Goal: Task Accomplishment & Management: Manage account settings

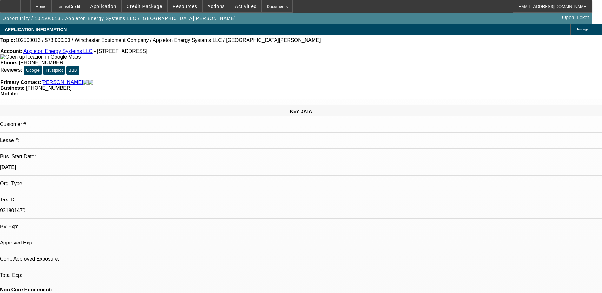
select select "0"
select select "2"
select select "0.1"
select select "4"
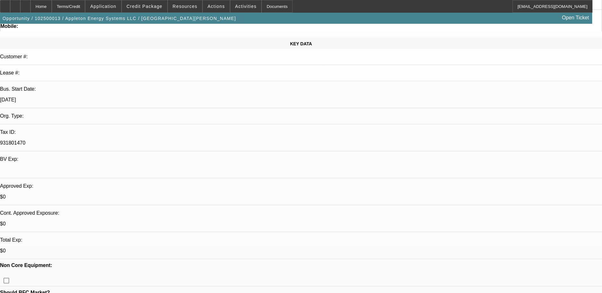
scroll to position [127, 0]
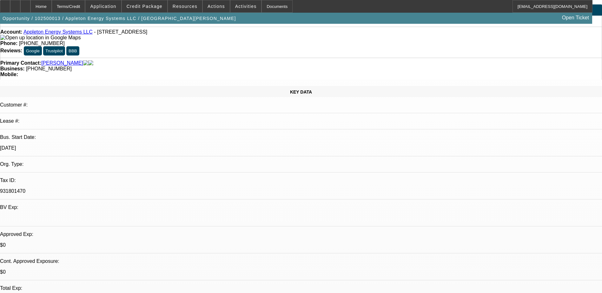
scroll to position [0, 0]
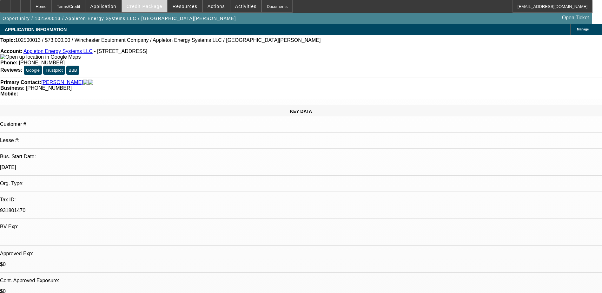
click at [159, 8] on span "Credit Package" at bounding box center [145, 6] width 36 height 5
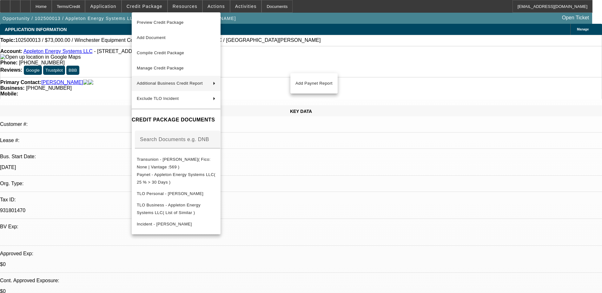
click at [355, 75] on div at bounding box center [301, 146] width 602 height 293
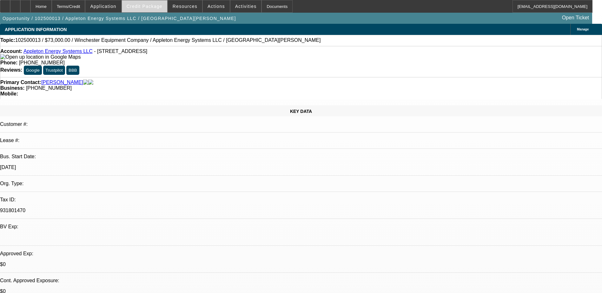
click at [153, 4] on span "Credit Package" at bounding box center [145, 6] width 36 height 5
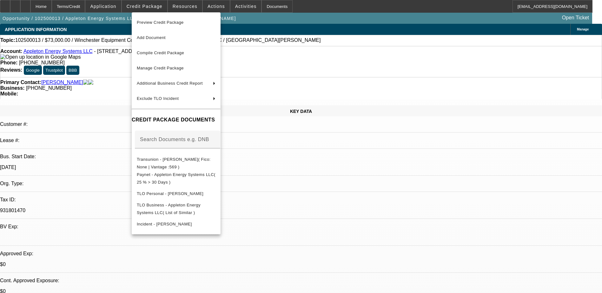
click at [119, 51] on div at bounding box center [301, 146] width 602 height 293
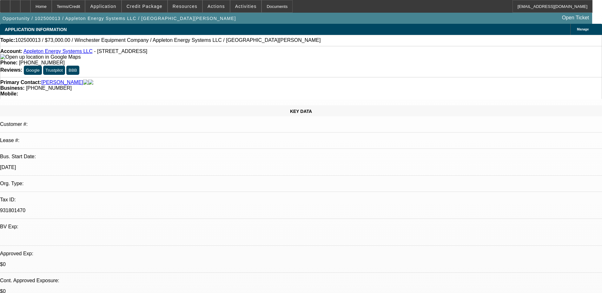
click at [72, 85] on span "[PHONE_NUMBER]" at bounding box center [49, 87] width 46 height 5
drag, startPoint x: 247, startPoint y: 72, endPoint x: 236, endPoint y: 71, distance: 10.8
click at [72, 85] on span "[PHONE_NUMBER]" at bounding box center [49, 87] width 46 height 5
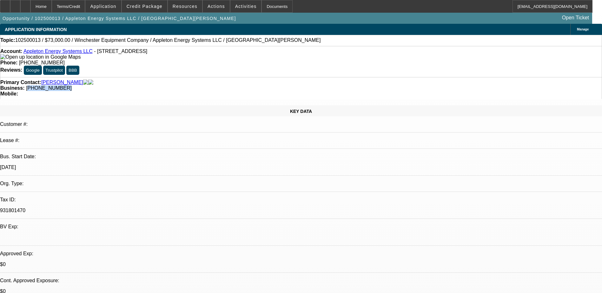
drag, startPoint x: 227, startPoint y: 70, endPoint x: 288, endPoint y: 73, distance: 61.0
click at [288, 85] on div "Business: (571) 344-9020" at bounding box center [301, 88] width 602 height 6
drag, startPoint x: 288, startPoint y: 73, endPoint x: 261, endPoint y: 73, distance: 27.0
click at [261, 85] on div "Business: (571) 344-9020" at bounding box center [301, 88] width 602 height 6
click at [262, 9] on div "Documents" at bounding box center [277, 6] width 31 height 13
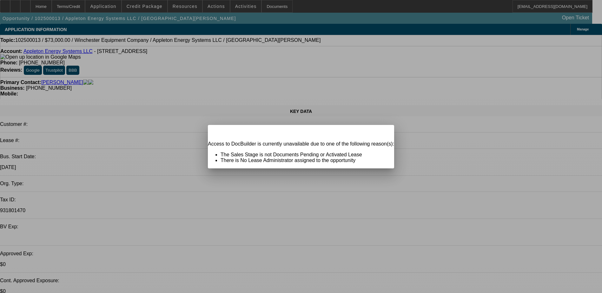
click at [380, 132] on div "Close" at bounding box center [387, 128] width 14 height 7
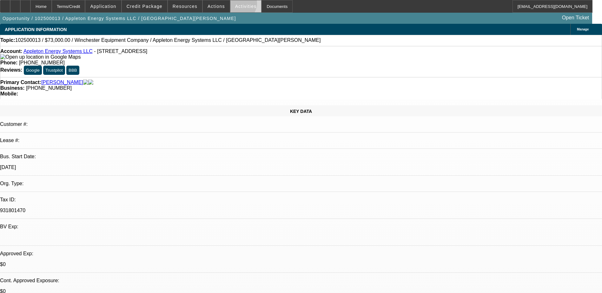
click at [235, 5] on span "Activities" at bounding box center [246, 6] width 22 height 5
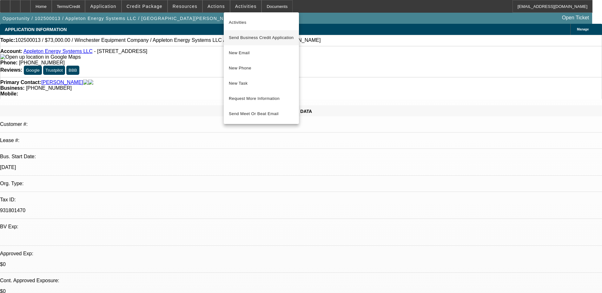
click at [276, 37] on span "Send Business Credit Application" at bounding box center [261, 38] width 65 height 8
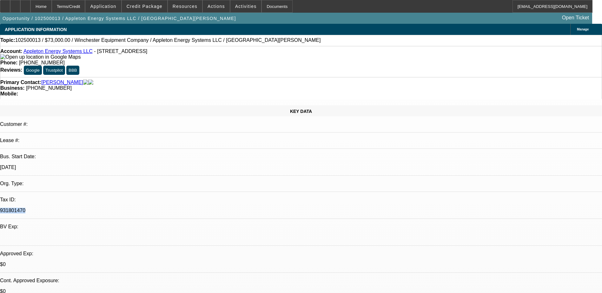
drag, startPoint x: 76, startPoint y: 131, endPoint x: 100, endPoint y: 132, distance: 24.1
click at [100, 208] on p "931801470" at bounding box center [301, 211] width 602 height 6
drag, startPoint x: 100, startPoint y: 132, endPoint x: 87, endPoint y: 132, distance: 13.7
copy p "931801470"
click at [167, 7] on span at bounding box center [144, 6] width 45 height 15
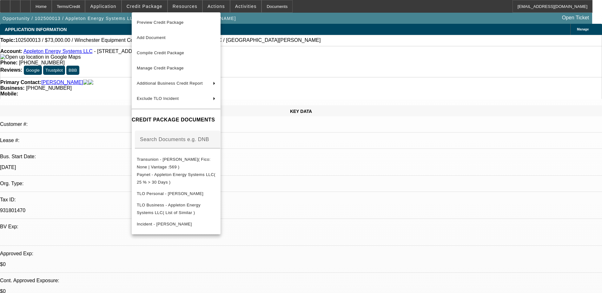
click at [321, 180] on div at bounding box center [301, 146] width 602 height 293
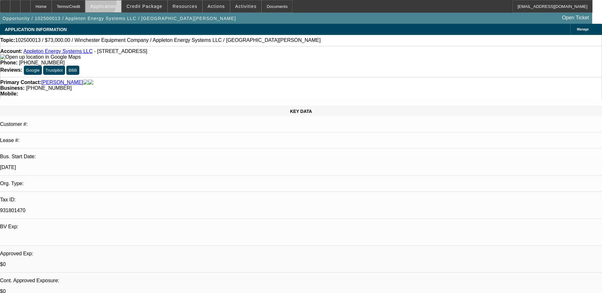
click at [114, 4] on span "Application" at bounding box center [103, 6] width 26 height 5
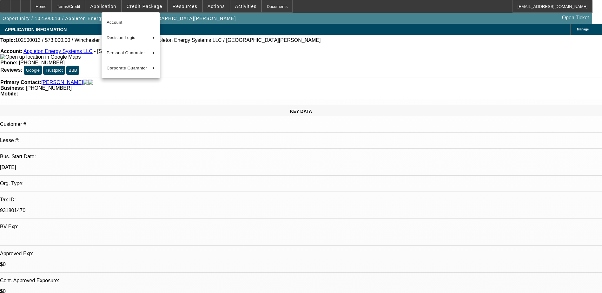
click at [183, 5] on div at bounding box center [301, 146] width 602 height 293
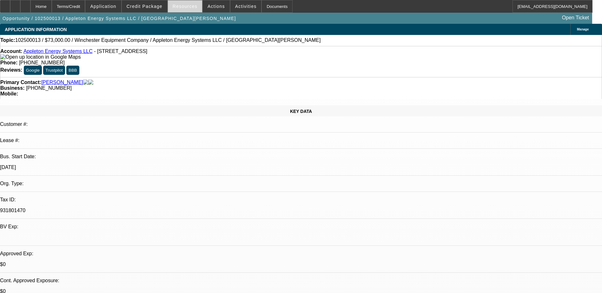
click at [184, 5] on span "Resources" at bounding box center [185, 6] width 25 height 5
click at [184, 6] on div at bounding box center [301, 146] width 602 height 293
click at [116, 7] on span "Application" at bounding box center [103, 6] width 26 height 5
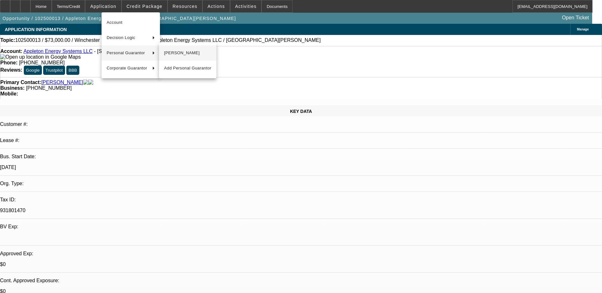
click at [178, 52] on span "[PERSON_NAME]" at bounding box center [187, 53] width 47 height 8
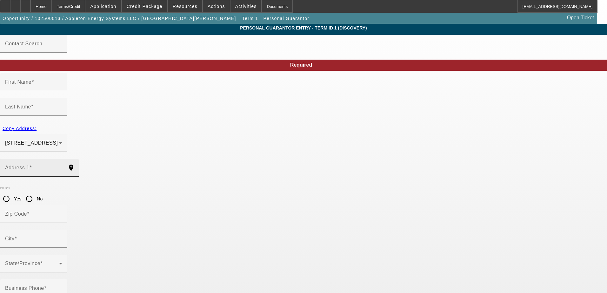
type input "Angela"
type input "Appleton"
type input "2859 Guard Hill Road"
radio input "true"
type input "22630"
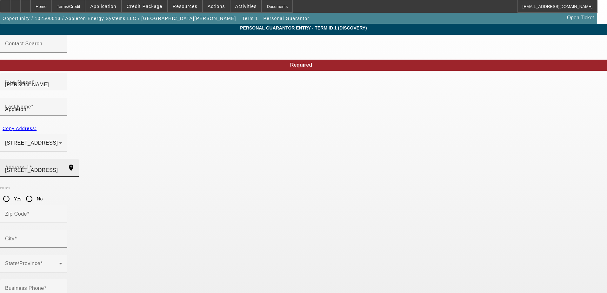
type input "Front Royal"
type input "(571) 344-9020"
type input "51"
type input "231-25-8017"
drag, startPoint x: 144, startPoint y: 144, endPoint x: 102, endPoint y: 144, distance: 41.9
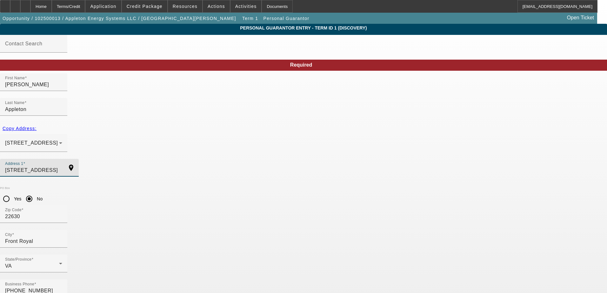
click at [62, 167] on input "2859 Guard Hill Road" at bounding box center [33, 171] width 57 height 8
drag, startPoint x: 111, startPoint y: 191, endPoint x: 105, endPoint y: 191, distance: 6.4
drag, startPoint x: 141, startPoint y: 191, endPoint x: 138, endPoint y: 194, distance: 4.7
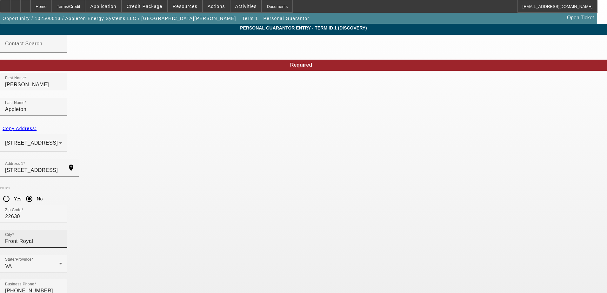
click at [62, 238] on input "Front Royal" at bounding box center [33, 242] width 57 height 8
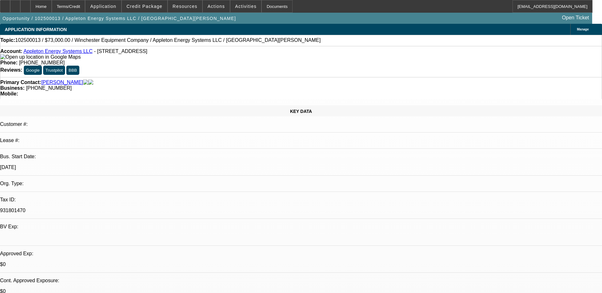
select select "0"
select select "2"
select select "0.1"
select select "4"
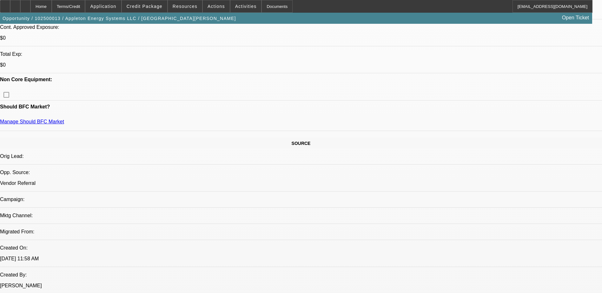
scroll to position [254, 0]
drag, startPoint x: 441, startPoint y: 218, endPoint x: 440, endPoint y: 211, distance: 7.0
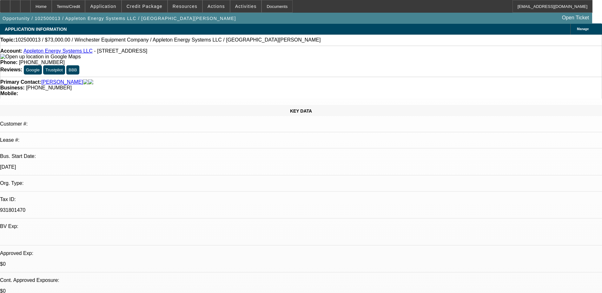
scroll to position [0, 0]
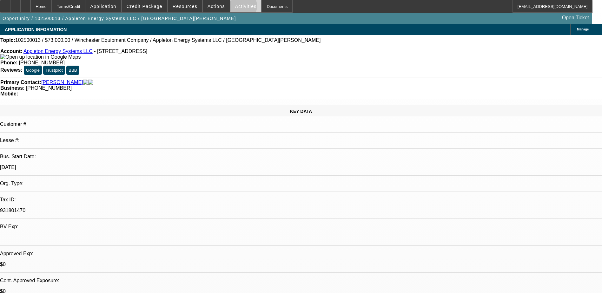
click at [235, 8] on span "Activities" at bounding box center [246, 6] width 22 height 5
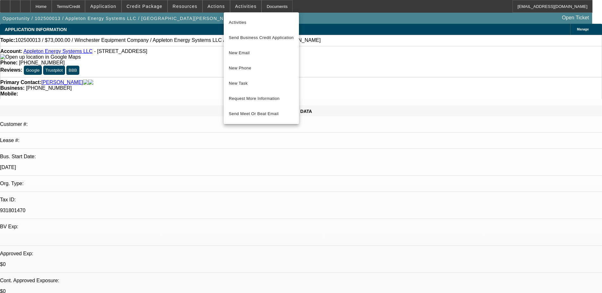
click at [210, 4] on div at bounding box center [301, 146] width 602 height 293
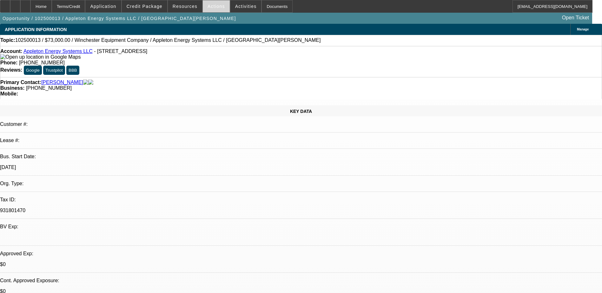
click at [211, 6] on span "Actions" at bounding box center [216, 6] width 17 height 5
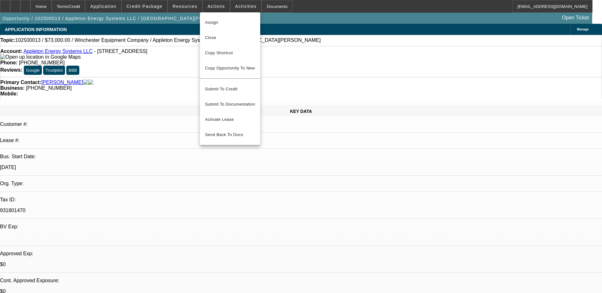
click at [192, 9] on div at bounding box center [301, 146] width 602 height 293
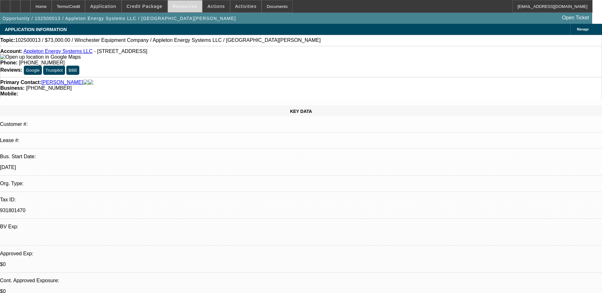
click at [192, 8] on span "Resources" at bounding box center [185, 6] width 25 height 5
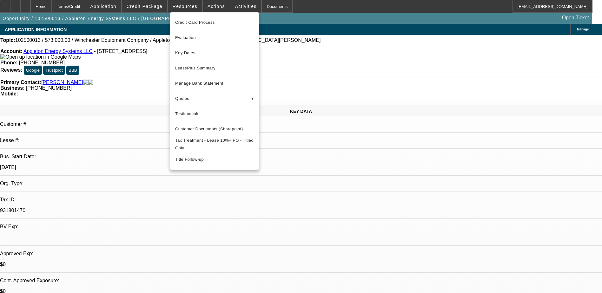
click at [257, 10] on div at bounding box center [301, 146] width 602 height 293
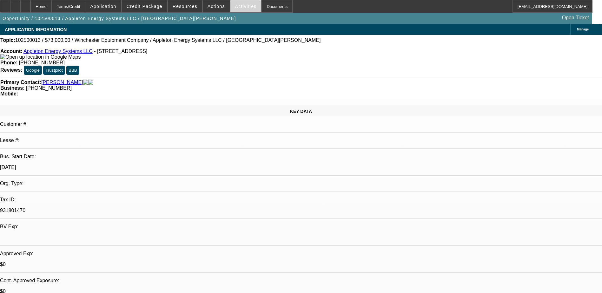
click at [239, 7] on span "Activities" at bounding box center [246, 6] width 22 height 5
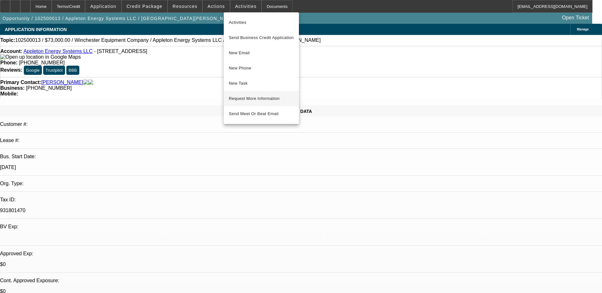
click at [266, 97] on span "Request More Information" at bounding box center [261, 99] width 65 height 8
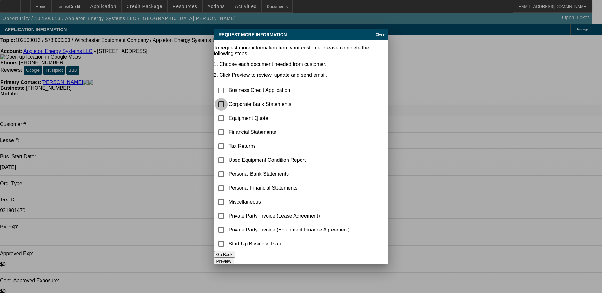
click at [227, 98] on input "checkbox" at bounding box center [221, 104] width 13 height 13
checkbox input "true"
click at [234, 260] on button "Preview" at bounding box center [224, 261] width 20 height 7
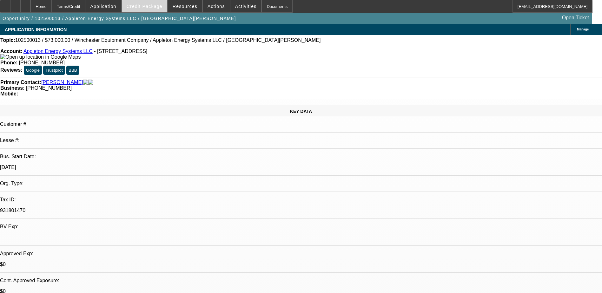
click at [158, 9] on span at bounding box center [144, 6] width 45 height 15
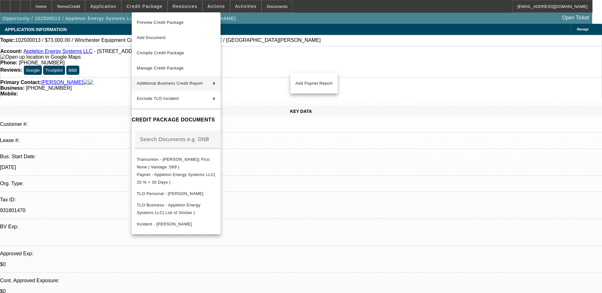
click at [300, 40] on div at bounding box center [301, 146] width 602 height 293
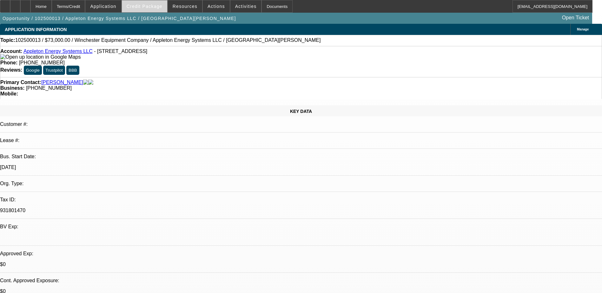
click at [164, 3] on span at bounding box center [144, 6] width 45 height 15
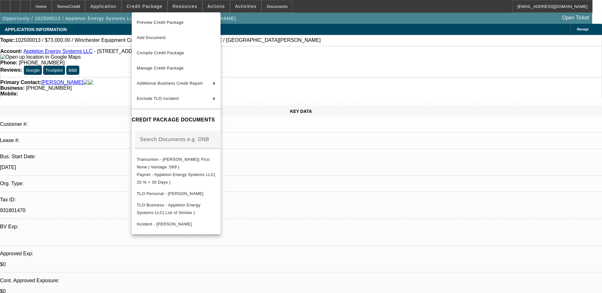
click at [183, 6] on div at bounding box center [301, 146] width 602 height 293
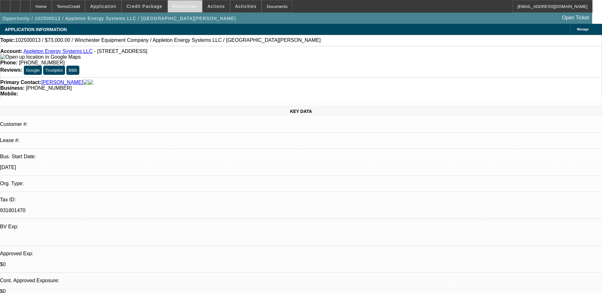
click at [184, 6] on span "Resources" at bounding box center [185, 6] width 25 height 5
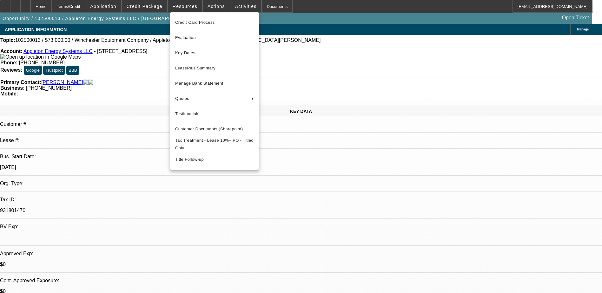
click at [211, 7] on div at bounding box center [301, 146] width 602 height 293
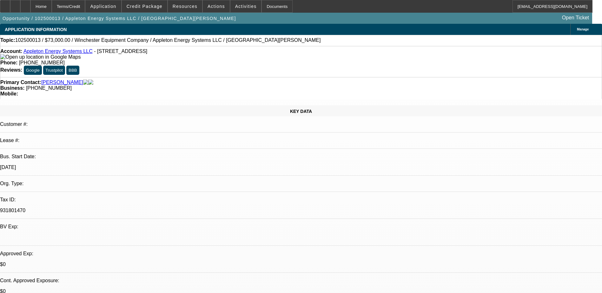
click at [211, 7] on span "Actions" at bounding box center [216, 6] width 17 height 5
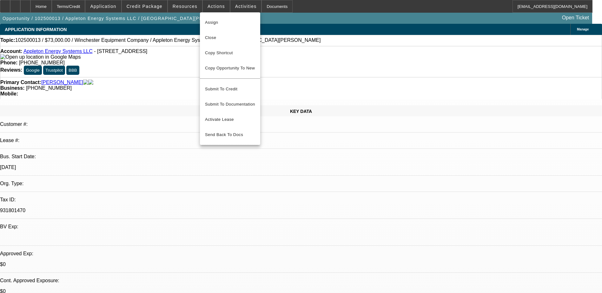
click at [232, 7] on div at bounding box center [301, 146] width 602 height 293
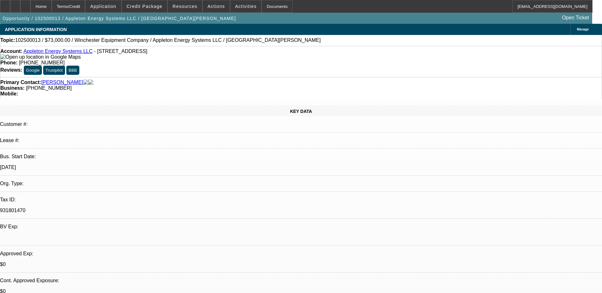
click at [235, 7] on span "Activities" at bounding box center [246, 6] width 22 height 5
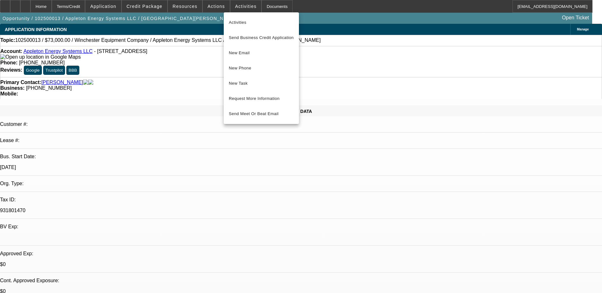
click at [232, 7] on div at bounding box center [301, 146] width 602 height 293
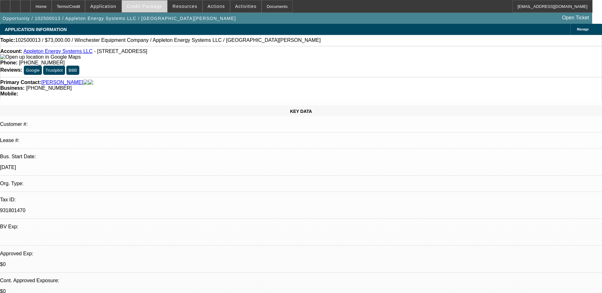
click at [159, 8] on span "Credit Package" at bounding box center [145, 6] width 36 height 5
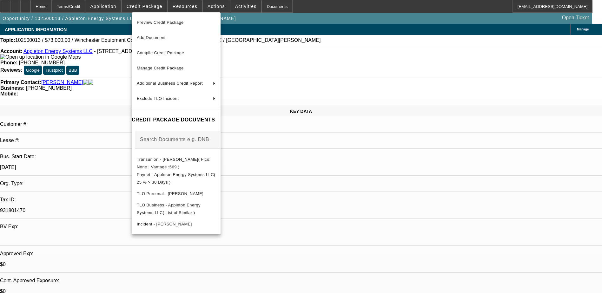
click at [123, 3] on div at bounding box center [301, 146] width 602 height 293
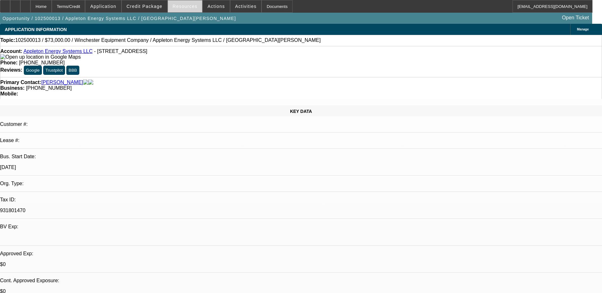
click at [199, 2] on span at bounding box center [185, 6] width 34 height 15
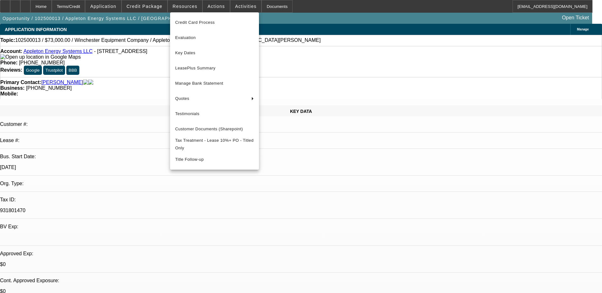
click at [143, 5] on div at bounding box center [301, 146] width 602 height 293
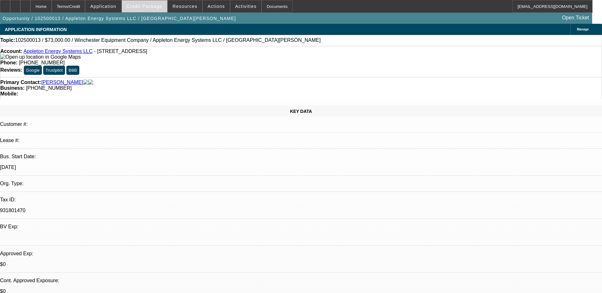
click at [145, 5] on span "Credit Package" at bounding box center [145, 6] width 36 height 5
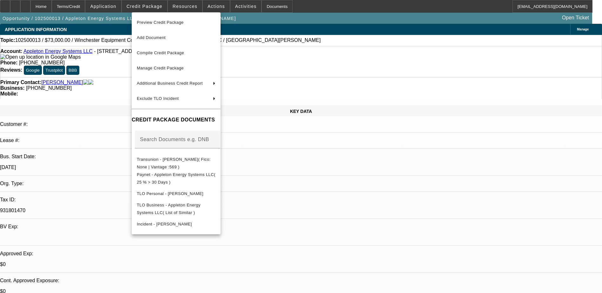
click at [128, 9] on div at bounding box center [301, 146] width 602 height 293
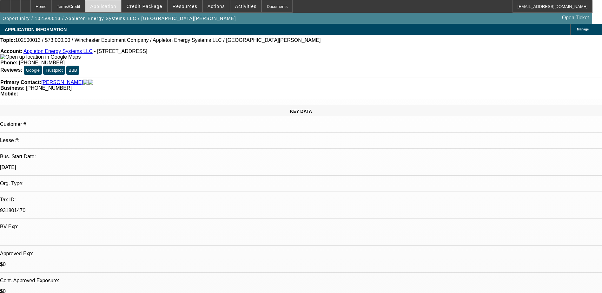
click at [116, 7] on span "Application" at bounding box center [103, 6] width 26 height 5
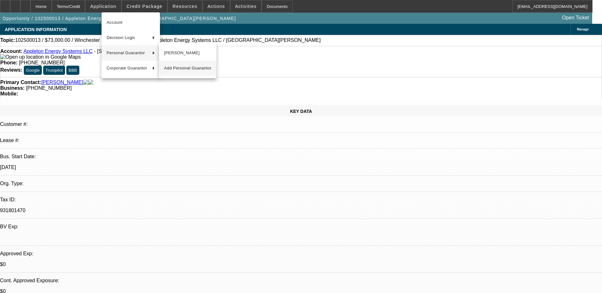
click at [198, 71] on span "Add Personal Guarantor" at bounding box center [187, 68] width 47 height 8
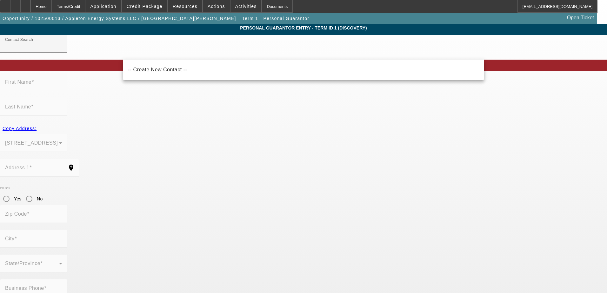
click at [67, 91] on mat-form-field "First Name" at bounding box center [33, 85] width 67 height 25
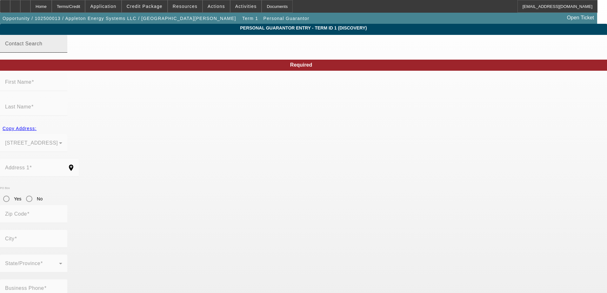
click at [62, 50] on input "Contact Search" at bounding box center [33, 47] width 57 height 8
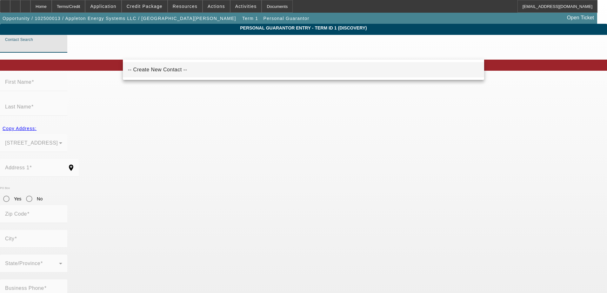
click at [170, 70] on span "-- Create New Contact --" at bounding box center [157, 69] width 59 height 5
type input "-- Create New Contact --"
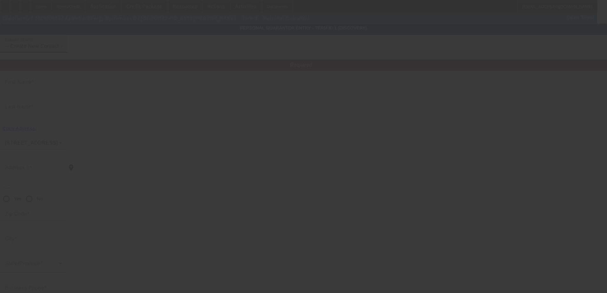
click at [62, 89] on input "First Name" at bounding box center [33, 85] width 57 height 8
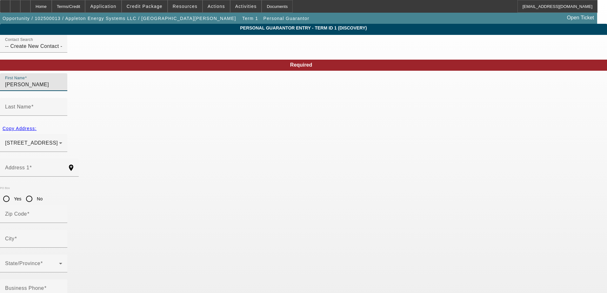
type input "Jason"
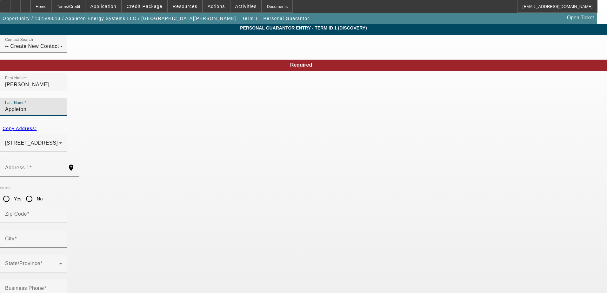
type input "Appleton"
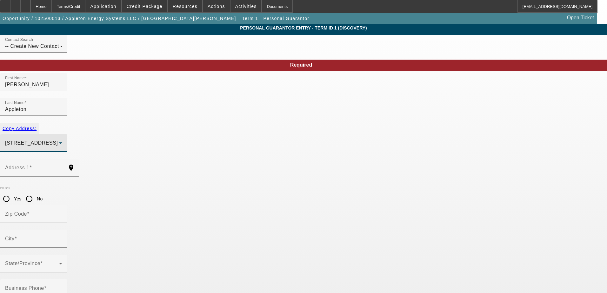
click at [37, 126] on span "Copy Address:" at bounding box center [20, 128] width 34 height 5
type input "2859 Guard Hill Road"
type input "22630"
type input "Front Royal"
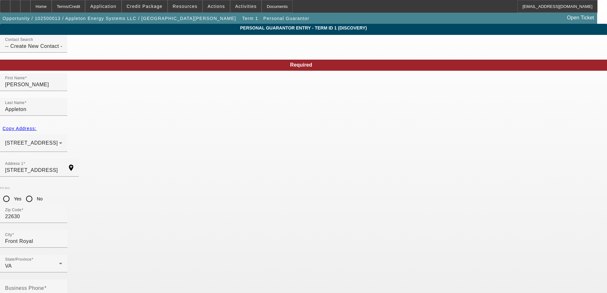
click at [36, 193] on input "No" at bounding box center [29, 199] width 13 height 13
radio input "true"
click at [44, 286] on mat-label "Business Phone" at bounding box center [24, 288] width 39 height 5
click at [62, 287] on input "Business Phone" at bounding box center [33, 291] width 57 height 8
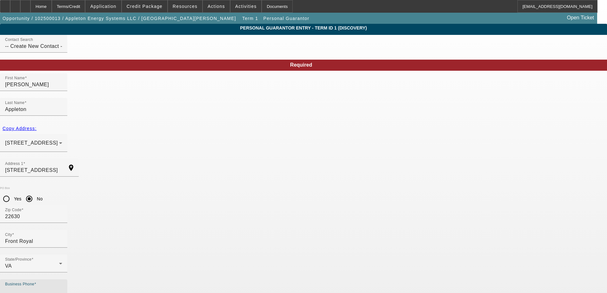
type input "49"
click at [62, 287] on input "Business Phone" at bounding box center [33, 291] width 57 height 8
drag, startPoint x: 155, startPoint y: 221, endPoint x: 164, endPoint y: 221, distance: 8.9
drag, startPoint x: 168, startPoint y: 216, endPoint x: 165, endPoint y: 220, distance: 5.1
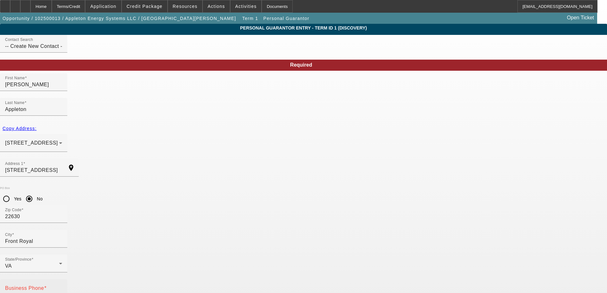
click at [44, 286] on mat-label "Business Phone" at bounding box center [24, 288] width 39 height 5
click at [62, 287] on input "Business Phone" at bounding box center [33, 291] width 57 height 8
paste input "[PHONE_NUMBER]"
type input "[PHONE_NUMBER]"
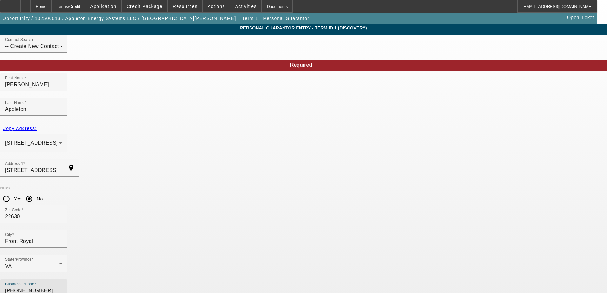
drag, startPoint x: 183, startPoint y: 244, endPoint x: 205, endPoint y: 238, distance: 22.2
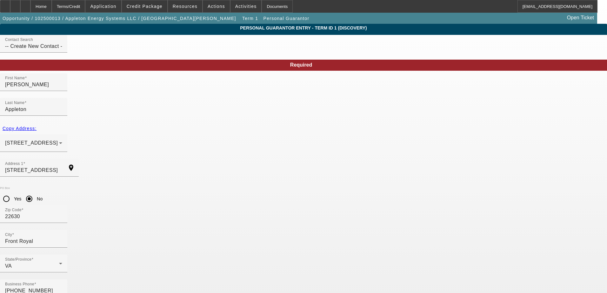
paste input "223-45-7517"
type input "223-45-7517"
drag, startPoint x: 224, startPoint y: 244, endPoint x: 248, endPoint y: 243, distance: 23.8
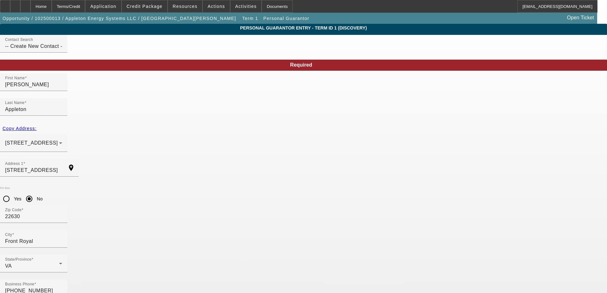
drag, startPoint x: 231, startPoint y: 244, endPoint x: 235, endPoint y: 243, distance: 4.1
paste input "jappleton@appletonenergy.com"
type input "jappleton@appletonenergy.com"
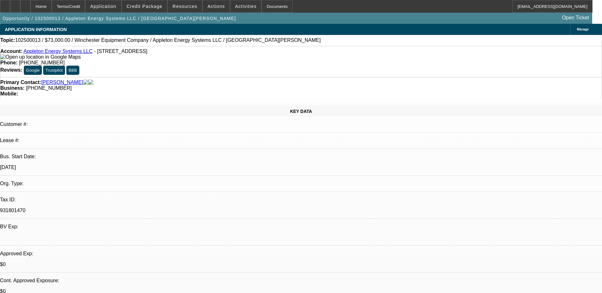
select select "0"
select select "2"
select select "0.1"
select select "4"
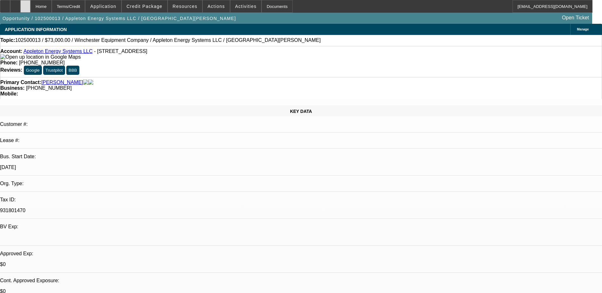
click at [25, 4] on icon at bounding box center [25, 4] width 0 height 0
select select "0"
select select "2"
select select "0.1"
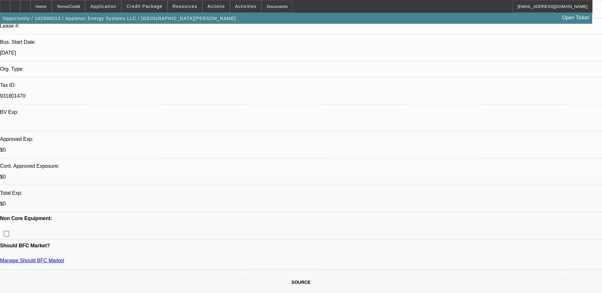
scroll to position [127, 0]
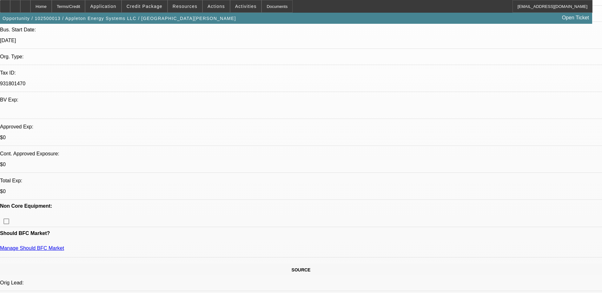
select select "1"
select select "2"
select select "4"
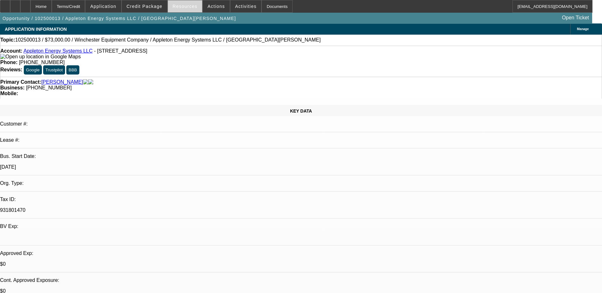
scroll to position [0, 0]
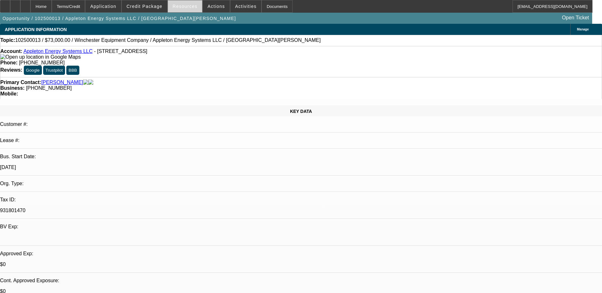
click at [187, 3] on span at bounding box center [185, 6] width 34 height 15
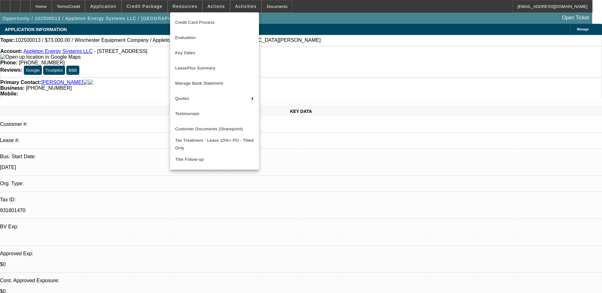
click at [154, 8] on div at bounding box center [301, 146] width 602 height 293
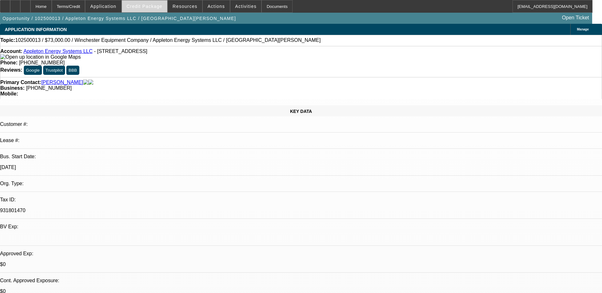
click at [149, 5] on span "Credit Package" at bounding box center [145, 6] width 36 height 5
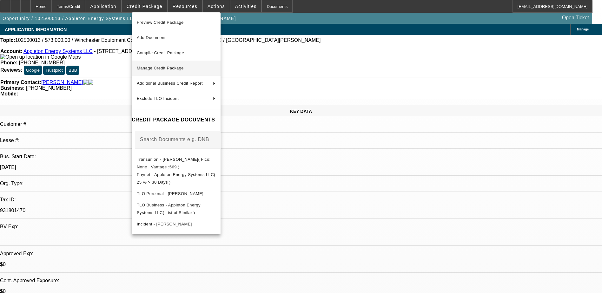
click at [192, 63] on button "Manage Credit Package" at bounding box center [176, 68] width 89 height 15
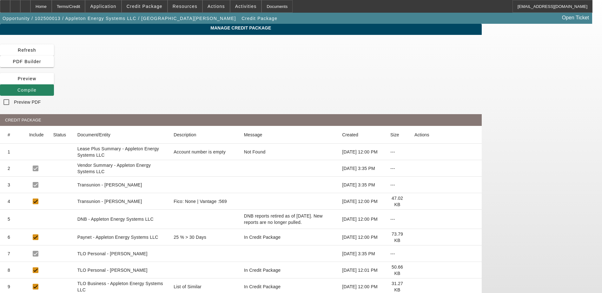
click at [169, 177] on mat-cell "Transunion - Appleton ,Jason" at bounding box center [120, 185] width 97 height 17
click at [54, 83] on span at bounding box center [27, 90] width 54 height 15
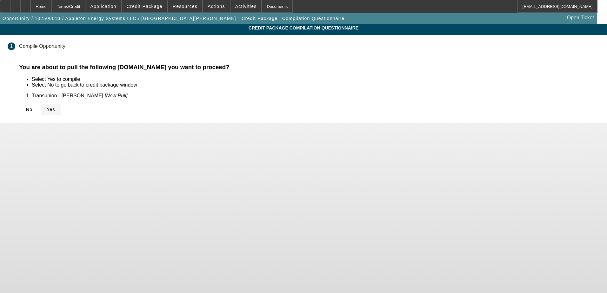
click at [47, 109] on icon at bounding box center [47, 109] width 0 height 5
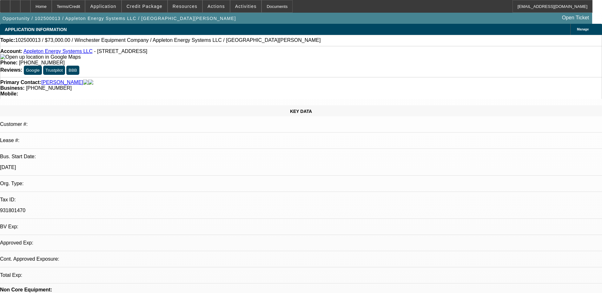
select select "0"
select select "2"
select select "0.1"
select select "4"
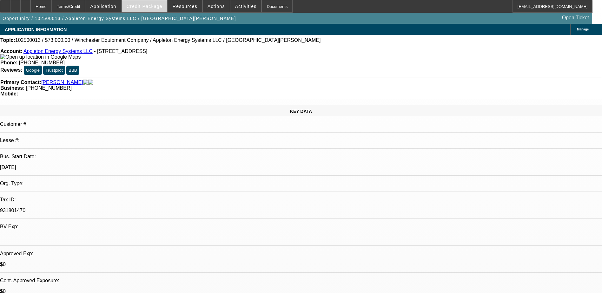
click at [155, 9] on span "Credit Package" at bounding box center [145, 6] width 36 height 5
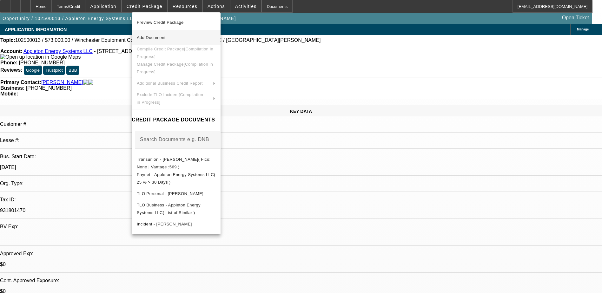
click at [206, 42] on button "Add Document" at bounding box center [176, 37] width 89 height 15
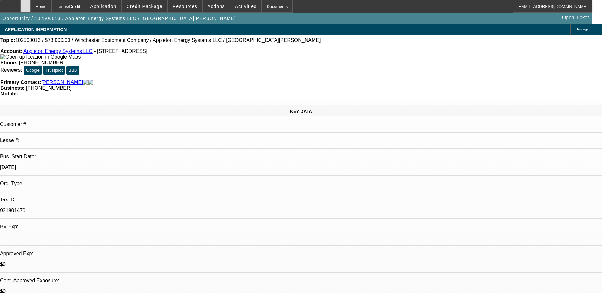
click at [25, 4] on icon at bounding box center [25, 4] width 0 height 0
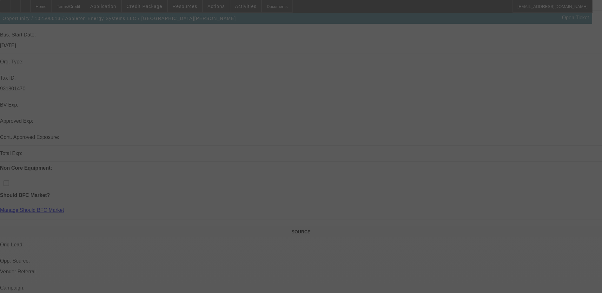
scroll to position [127, 0]
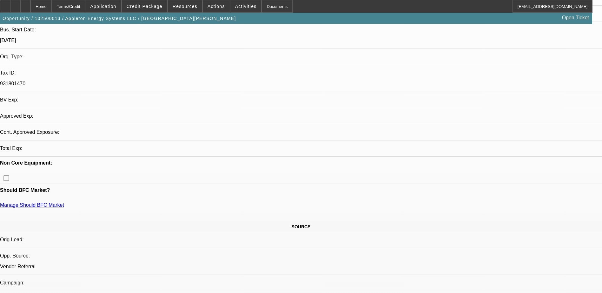
select select "0"
select select "2"
select select "0.1"
select select "4"
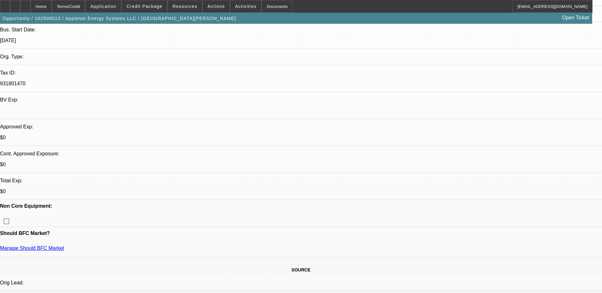
scroll to position [159, 0]
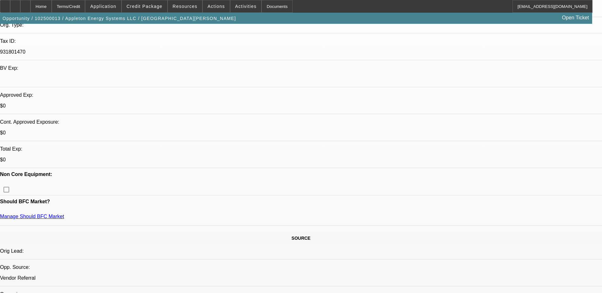
drag, startPoint x: 153, startPoint y: 209, endPoint x: 171, endPoint y: 218, distance: 19.7
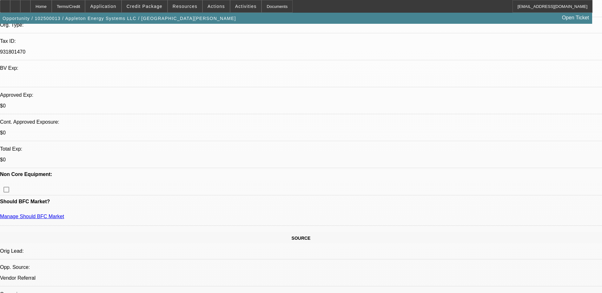
drag, startPoint x: 154, startPoint y: 210, endPoint x: 217, endPoint y: 222, distance: 63.3
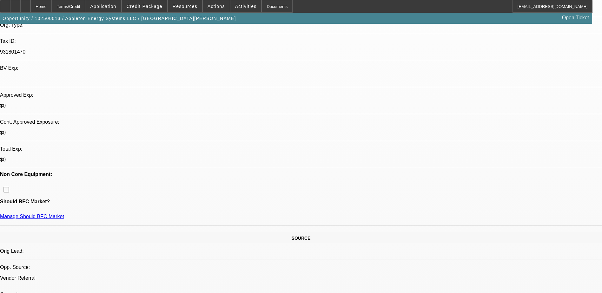
drag, startPoint x: 152, startPoint y: 209, endPoint x: 174, endPoint y: 218, distance: 23.8
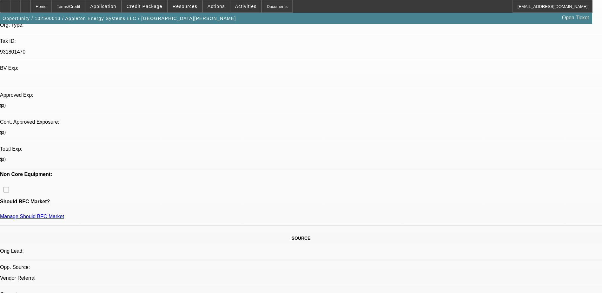
click at [151, 8] on span "Credit Package" at bounding box center [145, 6] width 36 height 5
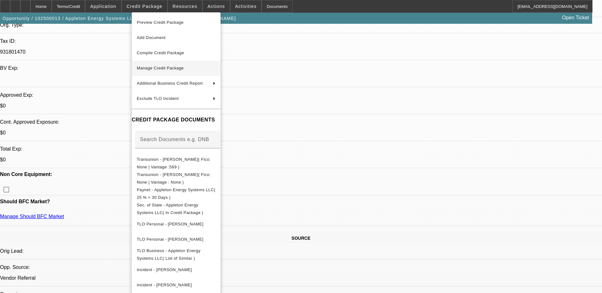
click at [182, 66] on span "Manage Credit Package" at bounding box center [160, 68] width 47 height 5
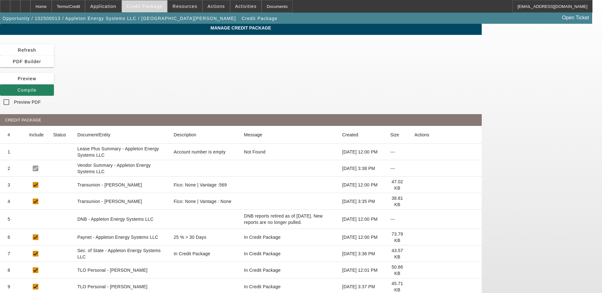
click at [149, 9] on span at bounding box center [144, 6] width 45 height 15
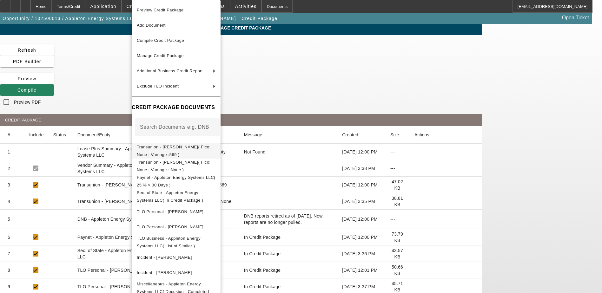
click at [155, 151] on span "Transunion - [PERSON_NAME]( Fico: None | Vantage :569 )" at bounding box center [176, 151] width 79 height 15
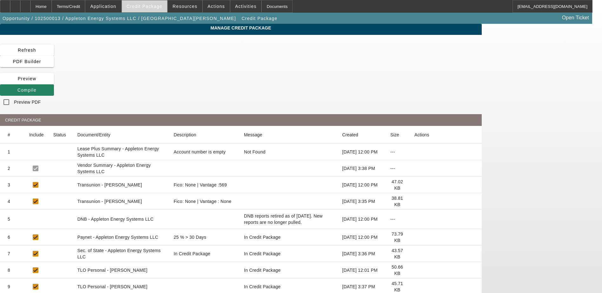
click at [154, 6] on span "Credit Package" at bounding box center [145, 6] width 36 height 5
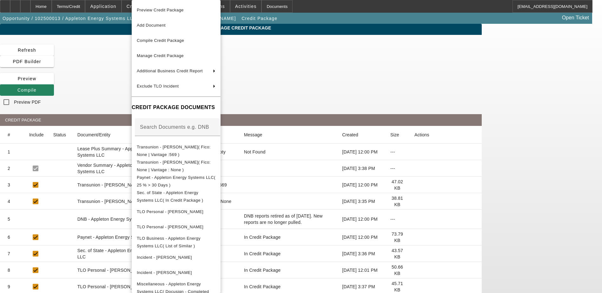
click at [518, 137] on div at bounding box center [301, 146] width 602 height 293
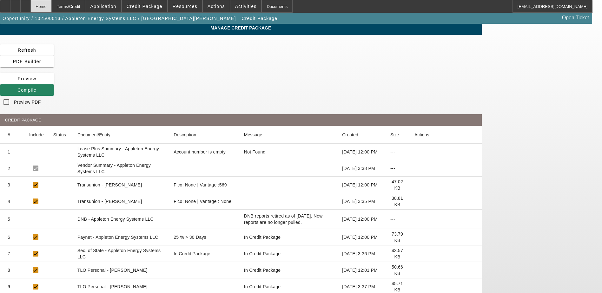
click at [52, 9] on div "Home" at bounding box center [40, 6] width 21 height 13
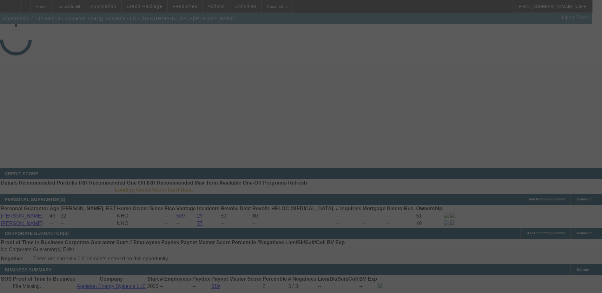
select select "0"
select select "2"
select select "0.1"
select select "4"
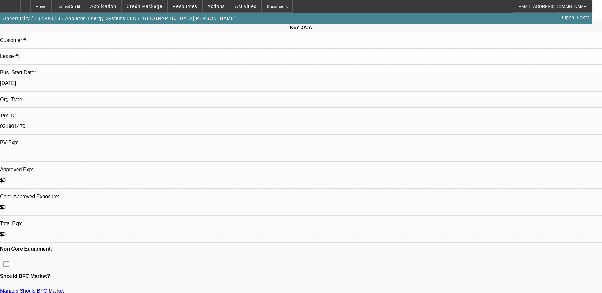
scroll to position [95, 0]
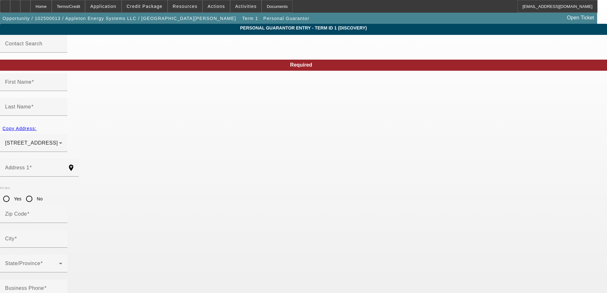
type input "[PERSON_NAME]"
type input "Appleton"
type input "[STREET_ADDRESS]"
radio input "true"
type input "22630"
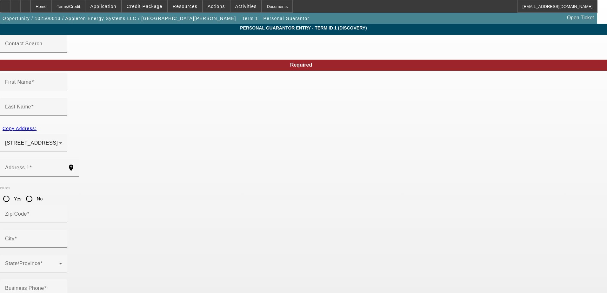
type input "Front Royal"
type input "[PHONE_NUMBER]"
type input "49"
type input "223-45-7517"
type input "[EMAIL_ADDRESS][DOMAIN_NAME]"
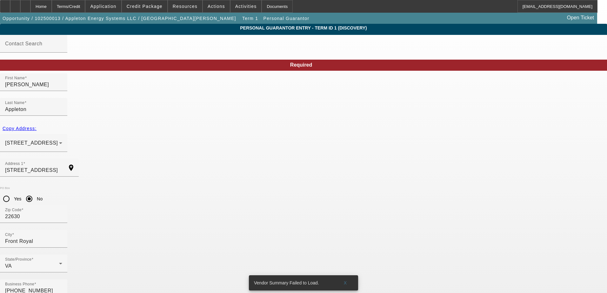
type input "223-45-7517"
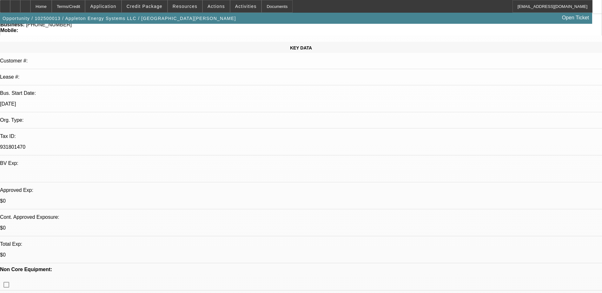
select select "0"
select select "2"
select select "0.1"
select select "4"
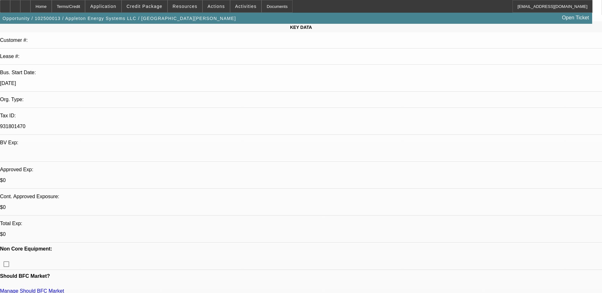
scroll to position [95, 0]
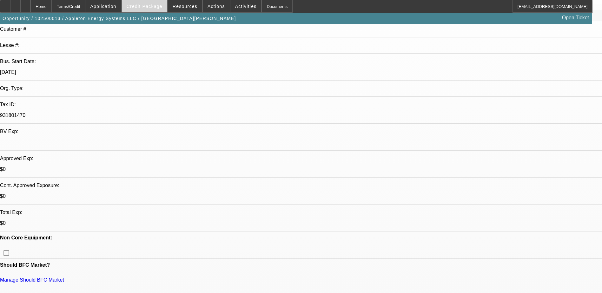
click at [162, 7] on span "Credit Package" at bounding box center [145, 6] width 36 height 5
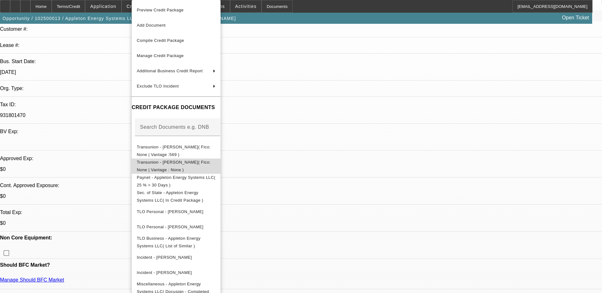
click at [190, 163] on span "Transunion - Appleton, Jason( Fico: None | Vantage : None )" at bounding box center [174, 166] width 74 height 12
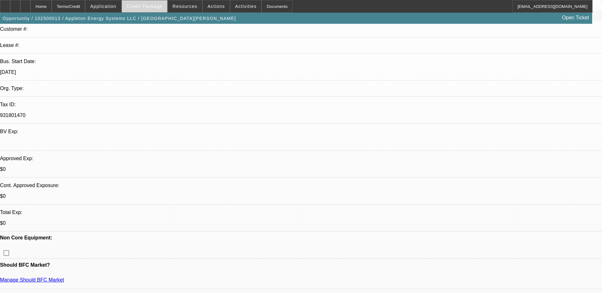
click at [162, 7] on span "Credit Package" at bounding box center [145, 6] width 36 height 5
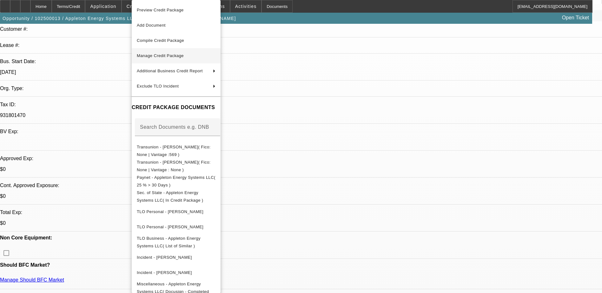
click at [206, 60] on button "Manage Credit Package" at bounding box center [176, 55] width 89 height 15
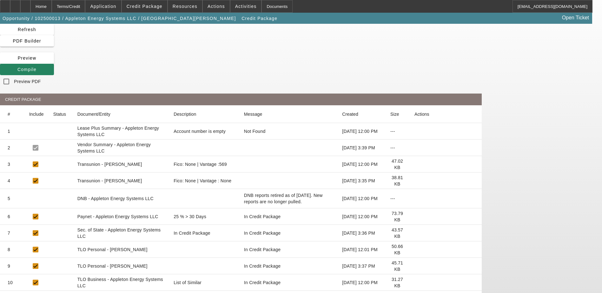
scroll to position [32, 0]
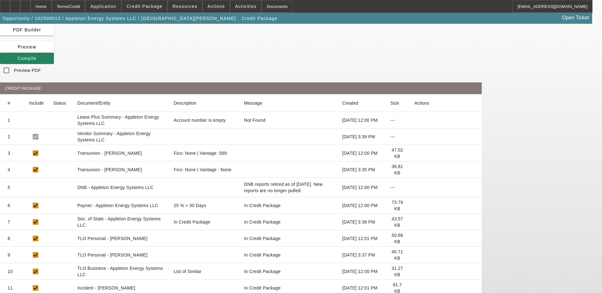
click at [415, 170] on icon at bounding box center [415, 170] width 0 height 0
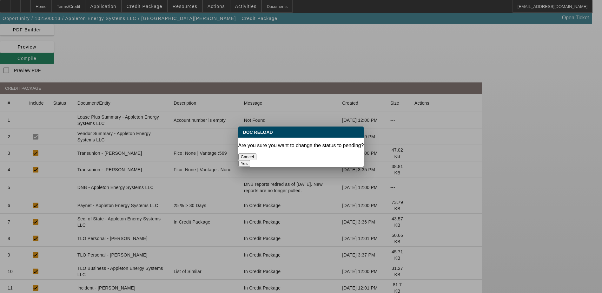
click at [251, 160] on button "Yes" at bounding box center [244, 163] width 12 height 7
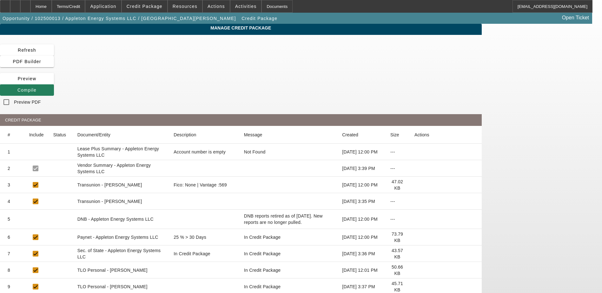
click at [37, 88] on span "Compile" at bounding box center [26, 90] width 19 height 5
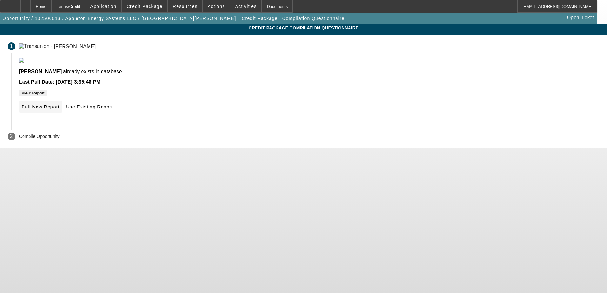
click at [60, 110] on span "Pull New Report" at bounding box center [41, 106] width 38 height 5
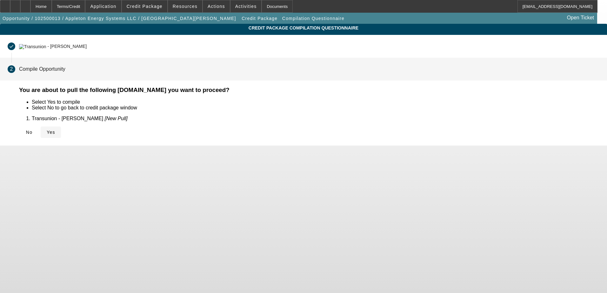
click at [61, 136] on span at bounding box center [51, 132] width 20 height 15
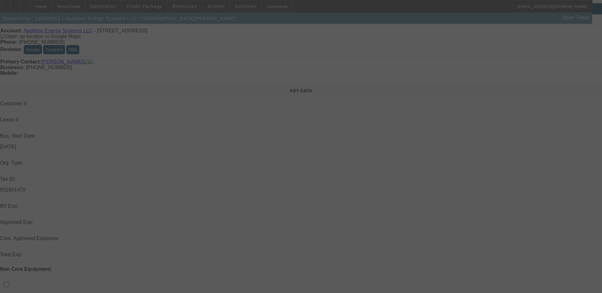
select select "0"
select select "2"
select select "0.1"
select select "4"
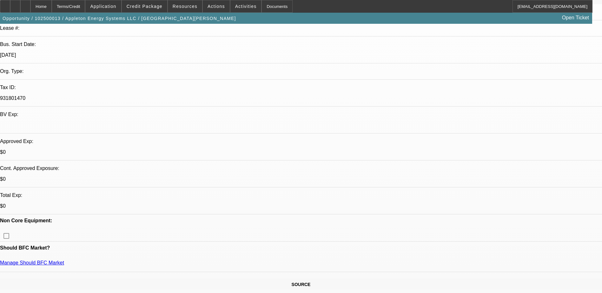
scroll to position [127, 0]
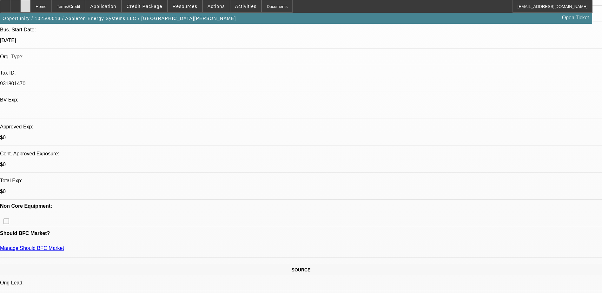
click at [25, 4] on icon at bounding box center [25, 4] width 0 height 0
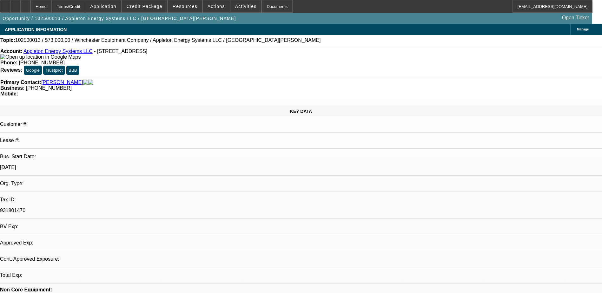
select select "0"
select select "2"
select select "0.1"
select select "1"
select select "2"
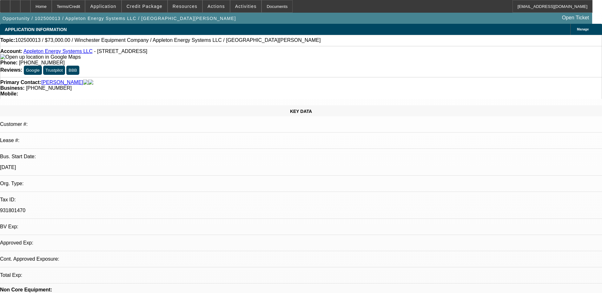
select select "4"
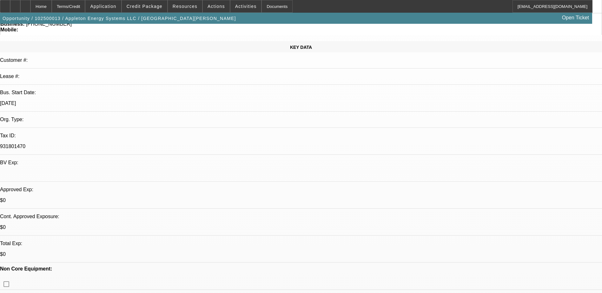
scroll to position [95, 0]
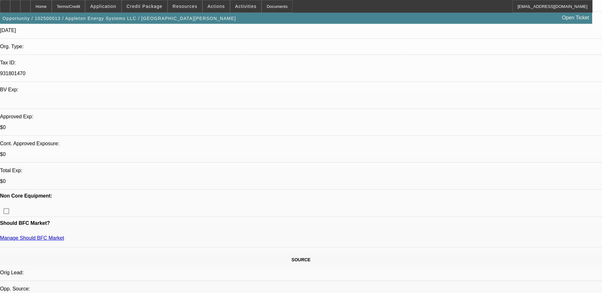
scroll to position [191, 0]
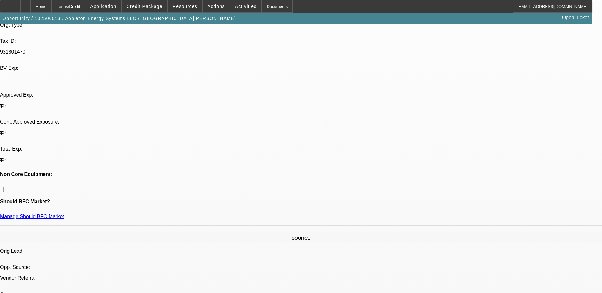
scroll to position [0, 0]
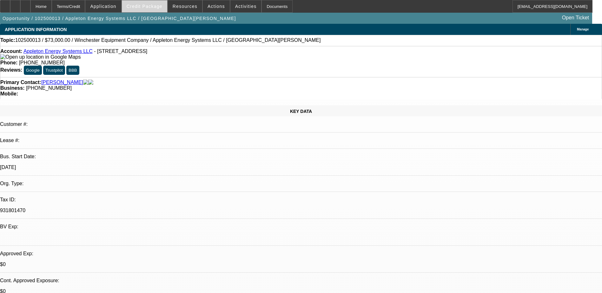
click at [161, 9] on span "Credit Package" at bounding box center [145, 6] width 36 height 5
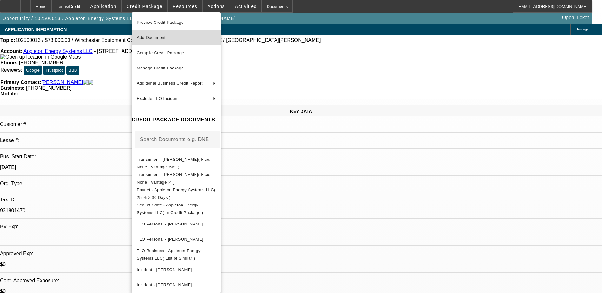
click at [207, 42] on button "Add Document" at bounding box center [176, 37] width 89 height 15
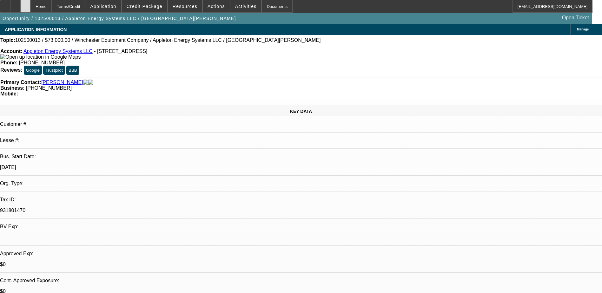
click at [25, 4] on icon at bounding box center [25, 4] width 0 height 0
select select "0"
select select "2"
select select "0.1"
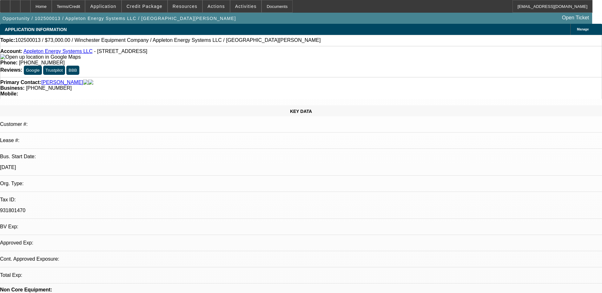
select select "4"
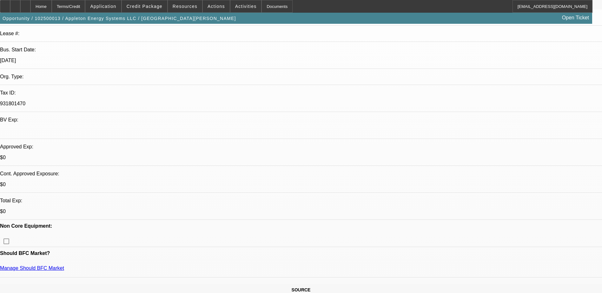
scroll to position [191, 0]
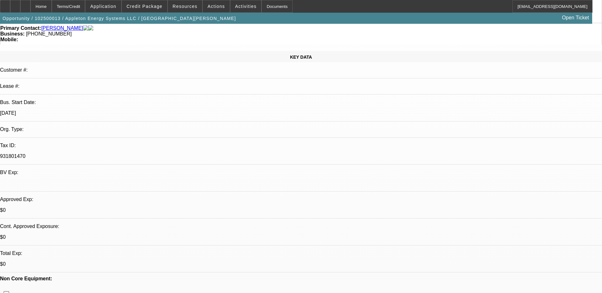
scroll to position [0, 0]
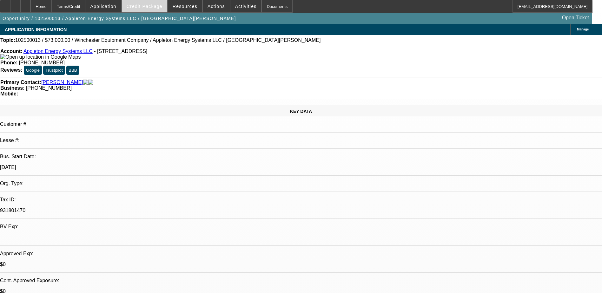
click at [142, 9] on span "Credit Package" at bounding box center [145, 6] width 36 height 5
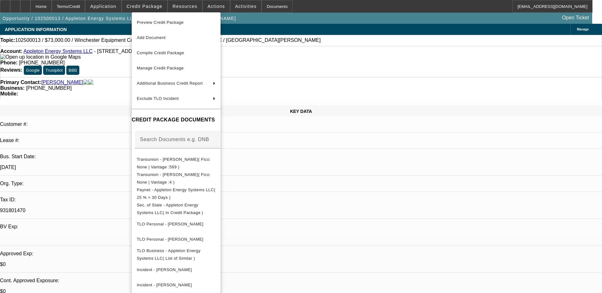
click at [117, 6] on div at bounding box center [301, 146] width 602 height 293
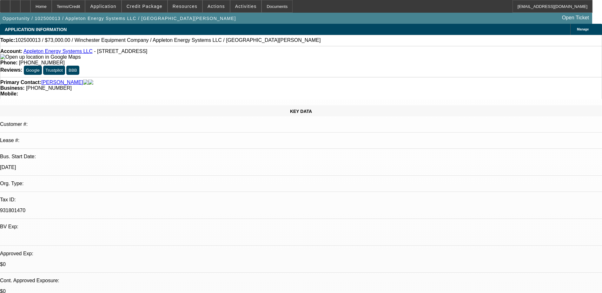
click at [116, 6] on span "Application" at bounding box center [103, 6] width 26 height 5
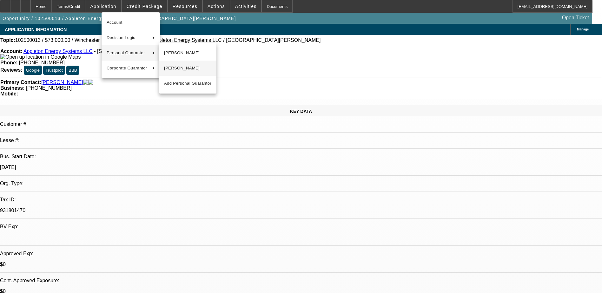
click at [184, 67] on span "[PERSON_NAME]" at bounding box center [187, 68] width 47 height 8
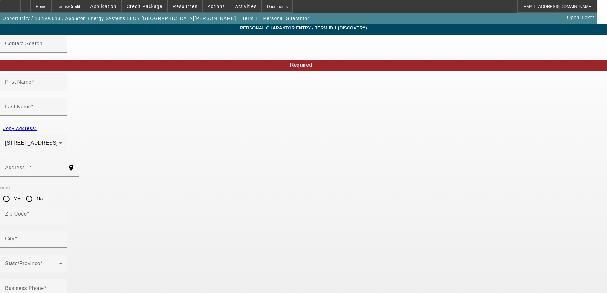
type input "[PERSON_NAME]"
type input "Appleton"
type input "[STREET_ADDRESS]"
radio input "true"
type input "22630"
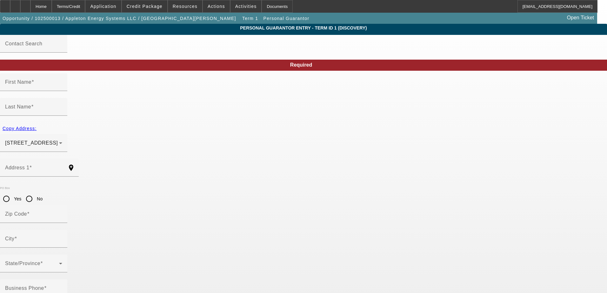
type input "Front Royal"
type input "[PHONE_NUMBER]"
type input "49"
type input "223-45-7517"
type input "[EMAIL_ADDRESS][DOMAIN_NAME]"
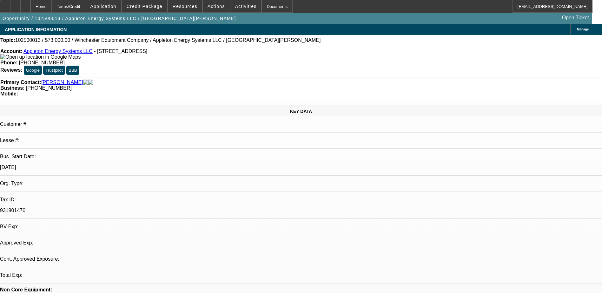
select select "0"
select select "2"
select select "0.1"
select select "4"
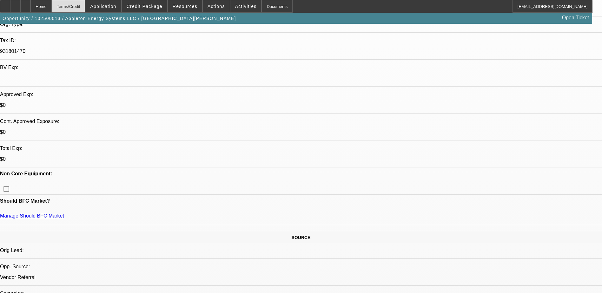
scroll to position [127, 0]
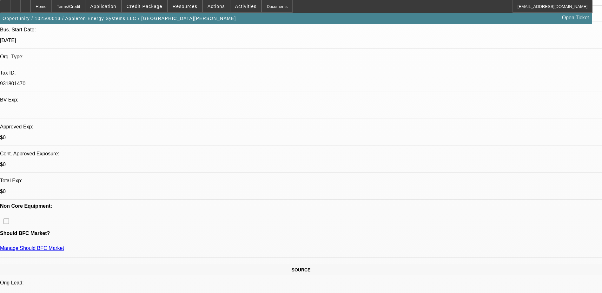
drag, startPoint x: 453, startPoint y: 271, endPoint x: 448, endPoint y: 264, distance: 7.6
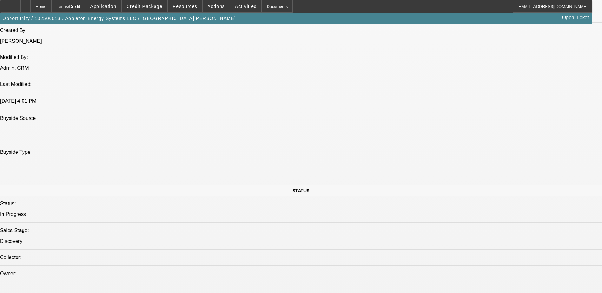
scroll to position [508, 0]
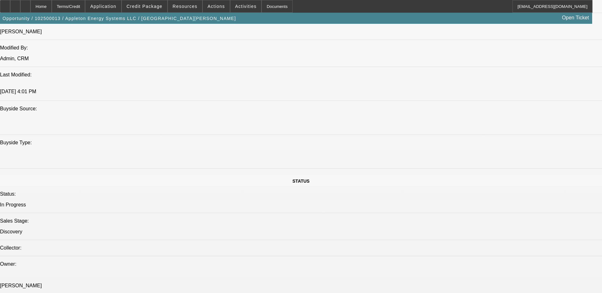
drag, startPoint x: 166, startPoint y: 229, endPoint x: 198, endPoint y: 231, distance: 31.5
drag, startPoint x: 198, startPoint y: 231, endPoint x: 185, endPoint y: 231, distance: 13.0
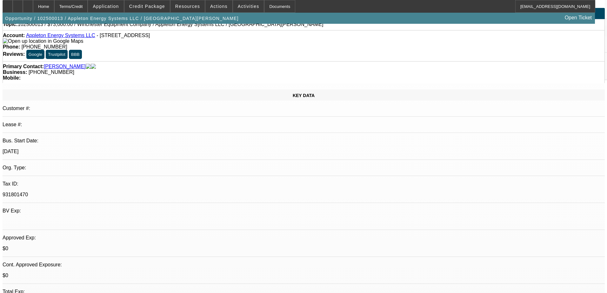
scroll to position [0, 0]
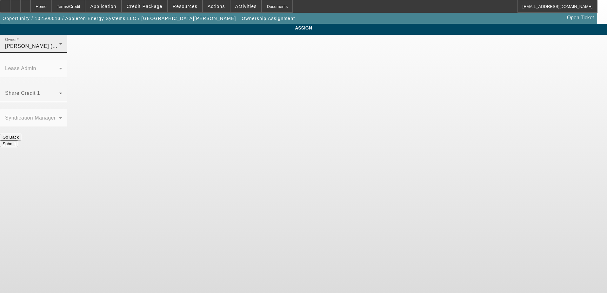
click at [62, 53] on div "Owner Taylor, Lukas (Lvl 1)" at bounding box center [33, 44] width 57 height 18
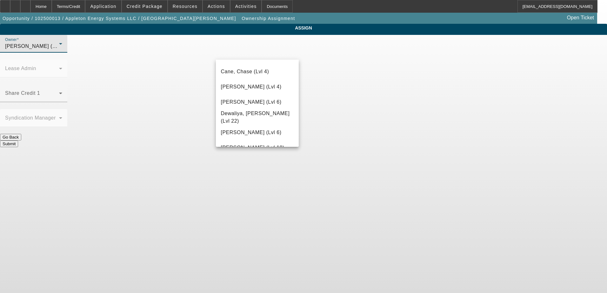
scroll to position [101, 0]
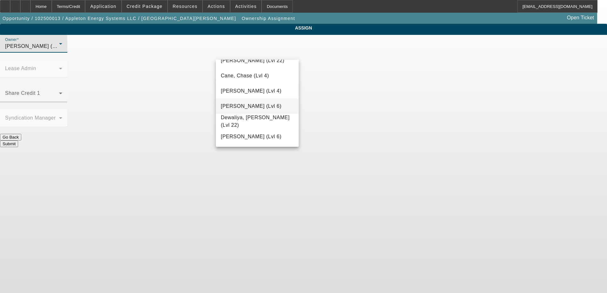
click at [272, 104] on span "D'Aquila, Philip (Lvl 6)" at bounding box center [251, 107] width 61 height 8
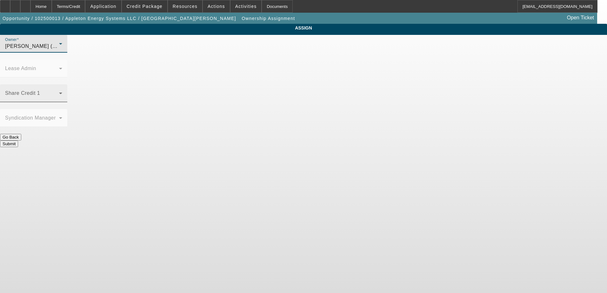
click at [59, 92] on span at bounding box center [32, 96] width 54 height 8
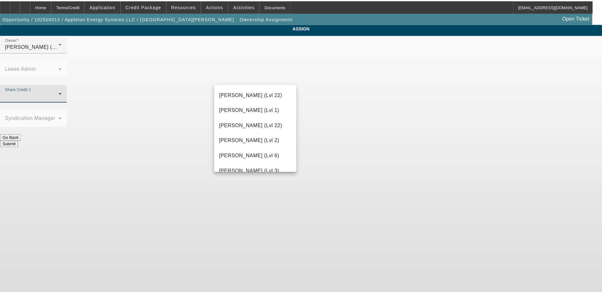
scroll to position [785, 0]
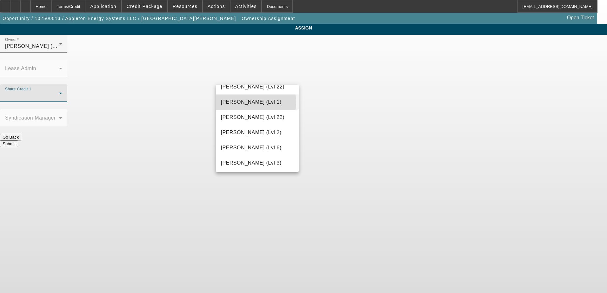
click at [256, 102] on span "Taylor, Lukas (Lvl 1)" at bounding box center [251, 102] width 61 height 8
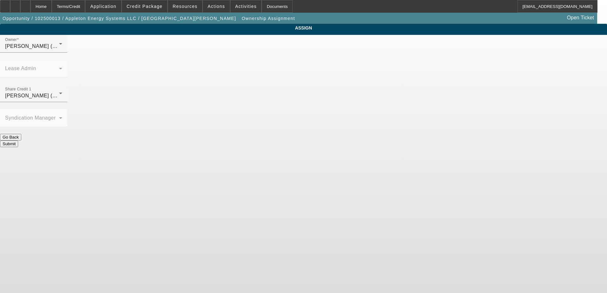
click at [18, 141] on button "Submit" at bounding box center [9, 144] width 18 height 7
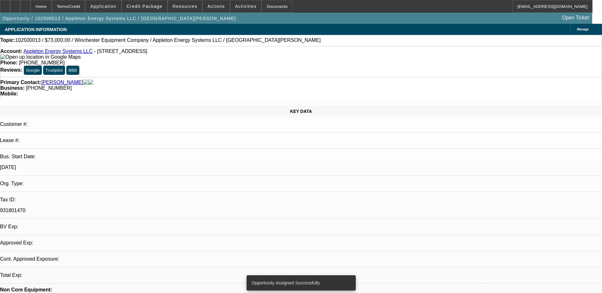
select select "0"
select select "2"
select select "0.1"
select select "4"
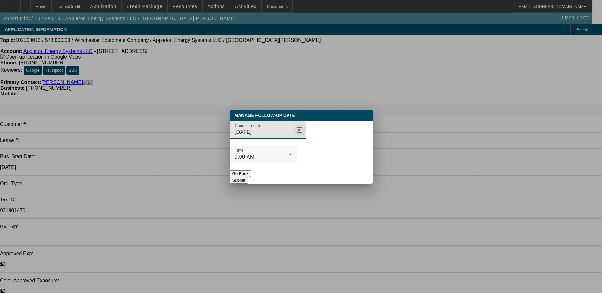
click at [292, 138] on span "Open calendar" at bounding box center [299, 129] width 15 height 15
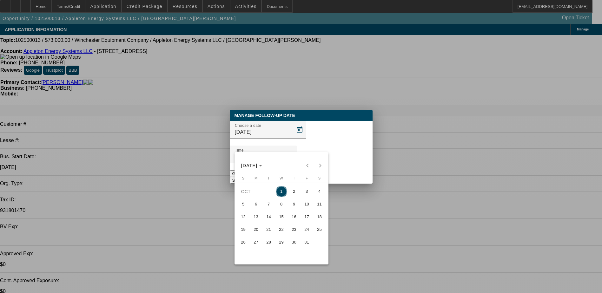
click at [293, 193] on span "2" at bounding box center [294, 191] width 11 height 11
type input "10/2/2025"
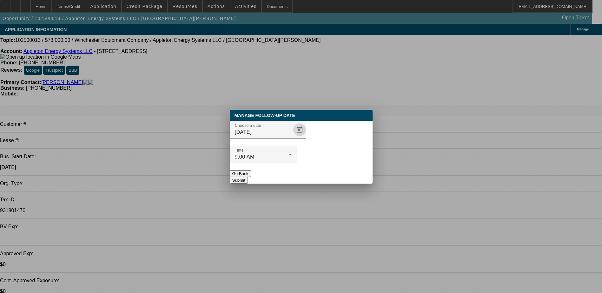
click at [248, 177] on button "Submit" at bounding box center [239, 180] width 18 height 7
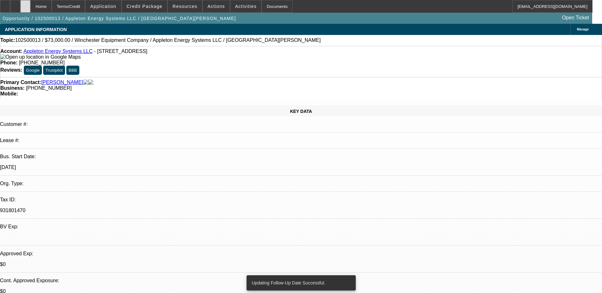
click at [30, 10] on div at bounding box center [25, 6] width 10 height 13
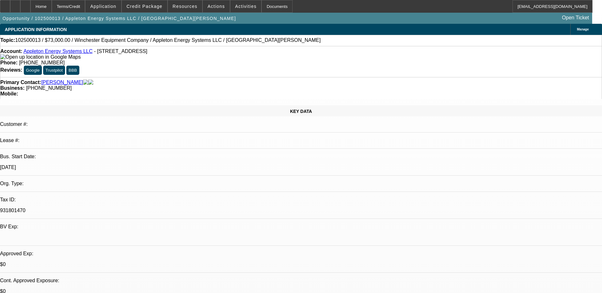
select select "0"
select select "2"
select select "0.1"
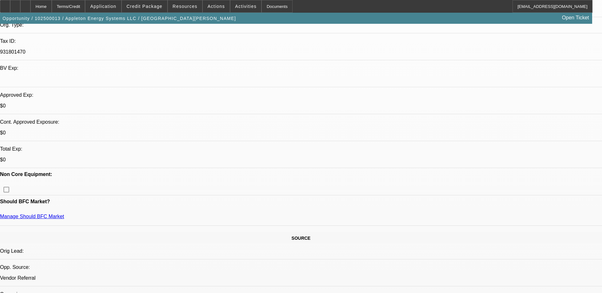
select select "1"
select select "2"
select select "4"
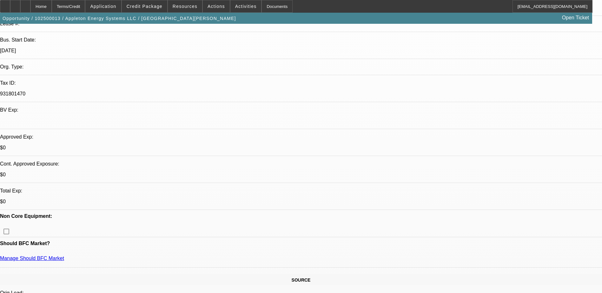
scroll to position [64, 0]
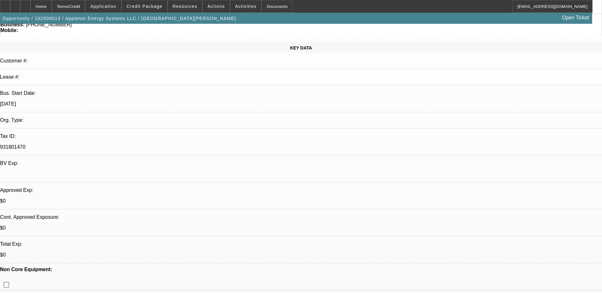
drag, startPoint x: 116, startPoint y: 151, endPoint x: 310, endPoint y: 141, distance: 194.9
drag, startPoint x: 310, startPoint y: 141, endPoint x: 270, endPoint y: 151, distance: 41.7
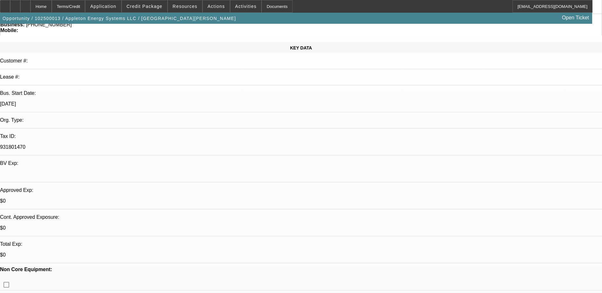
drag, startPoint x: 232, startPoint y: 151, endPoint x: 264, endPoint y: 158, distance: 32.8
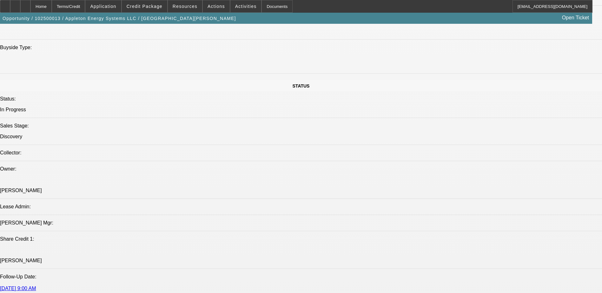
scroll to position [508, 0]
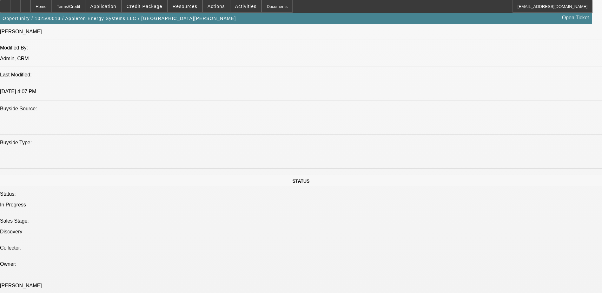
drag, startPoint x: 174, startPoint y: 197, endPoint x: 197, endPoint y: 194, distance: 22.4
drag, startPoint x: 198, startPoint y: 197, endPoint x: 237, endPoint y: 196, distance: 38.1
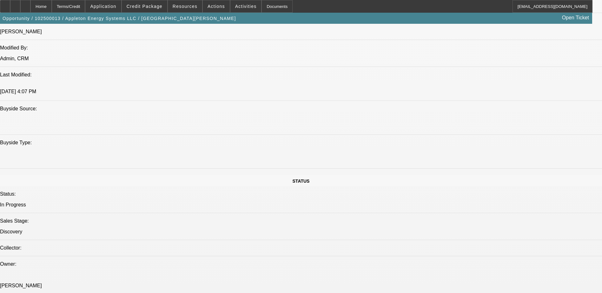
drag, startPoint x: 237, startPoint y: 196, endPoint x: 288, endPoint y: 191, distance: 52.0
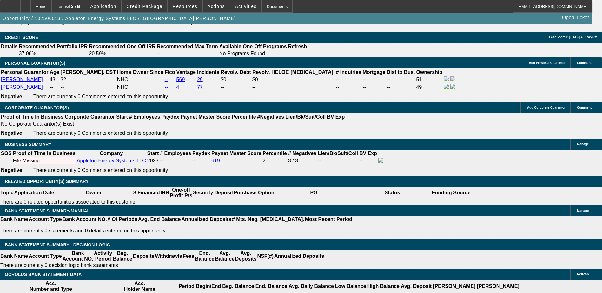
scroll to position [953, 0]
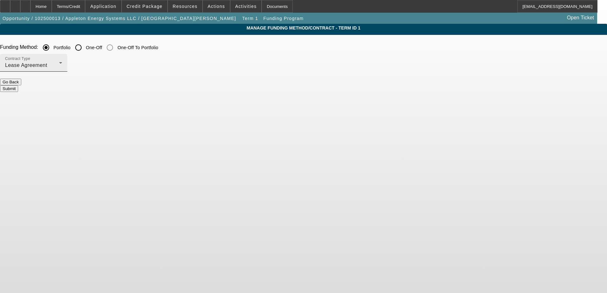
click at [59, 66] on div "Lease Agreement" at bounding box center [32, 66] width 54 height 8
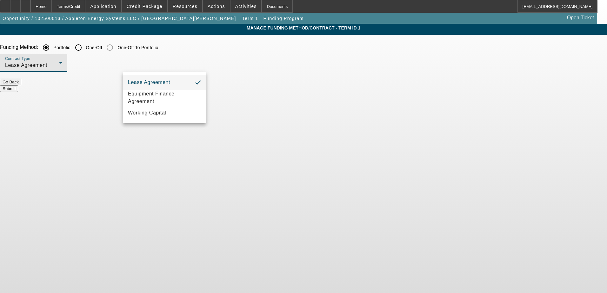
click at [252, 62] on div at bounding box center [303, 146] width 607 height 293
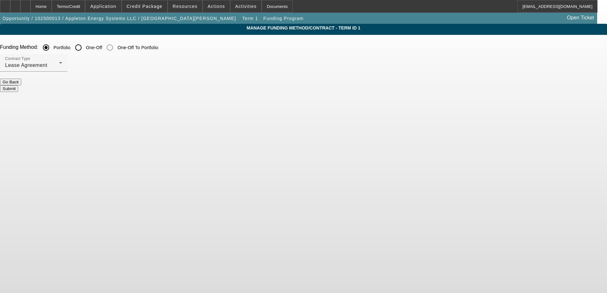
click at [85, 47] on input "One-Off" at bounding box center [78, 47] width 13 height 13
radio input "true"
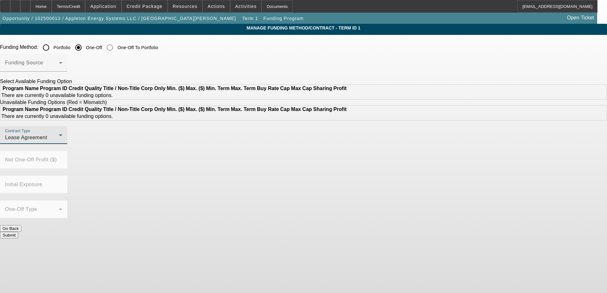
click at [59, 142] on div "Lease Agreement" at bounding box center [32, 138] width 54 height 8
click at [189, 155] on div at bounding box center [303, 146] width 607 height 293
click at [67, 172] on mat-form-field "Net One-Off Profit ($)" at bounding box center [33, 163] width 67 height 25
click at [37, 207] on mat-label "One-Off Type" at bounding box center [21, 209] width 32 height 5
click at [62, 144] on div "Contract Type Lease Agreement" at bounding box center [33, 135] width 57 height 18
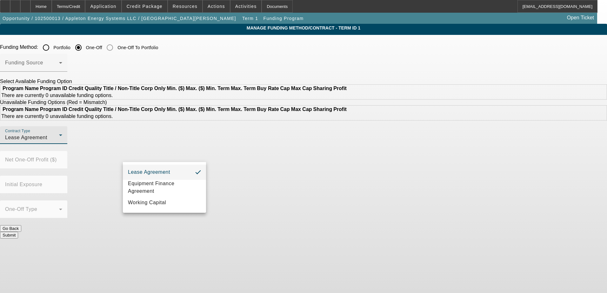
click at [189, 160] on div at bounding box center [303, 146] width 607 height 293
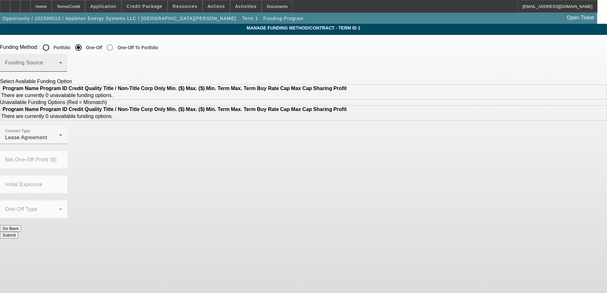
click at [62, 60] on div "Funding Source" at bounding box center [33, 63] width 57 height 18
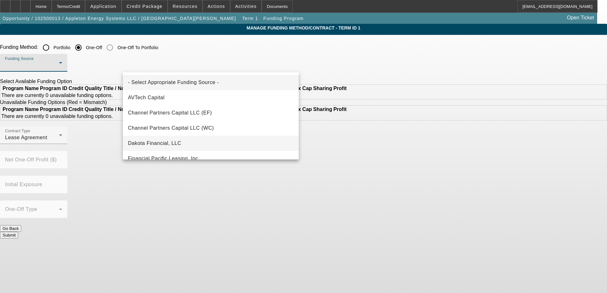
click at [180, 140] on mat-option "Dakota Financial, LLC" at bounding box center [211, 143] width 176 height 15
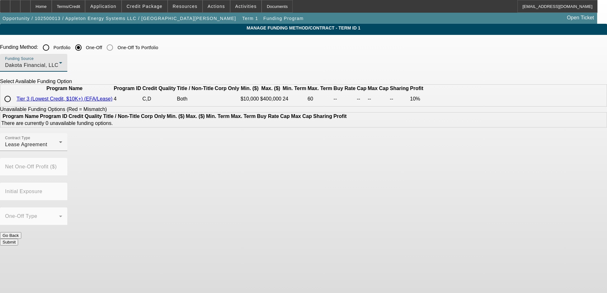
click at [14, 105] on input "radio" at bounding box center [7, 99] width 13 height 13
radio input "true"
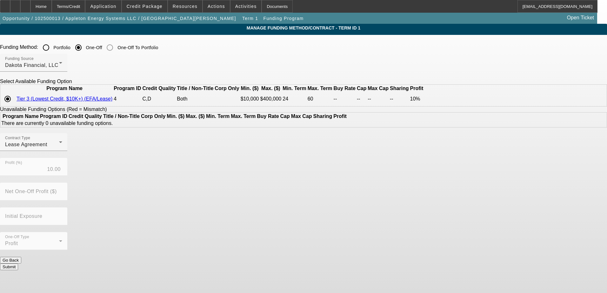
click at [242, 203] on div "Contract Type Lease Agreement Profit (%) 10.00 Net One-Off Profit ($) Initial E…" at bounding box center [303, 195] width 607 height 124
click at [18, 264] on button "Submit" at bounding box center [9, 267] width 18 height 7
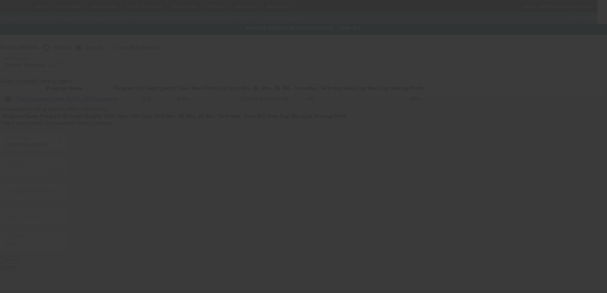
radio input "true"
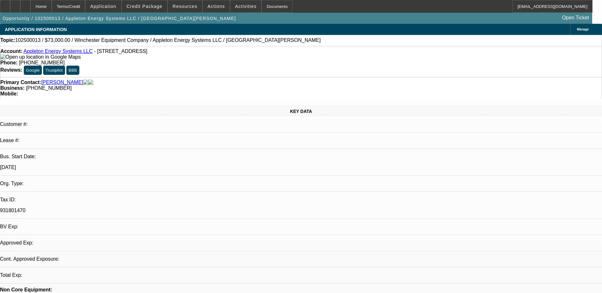
select select "0"
select select "2"
select select "0.1"
select select "4"
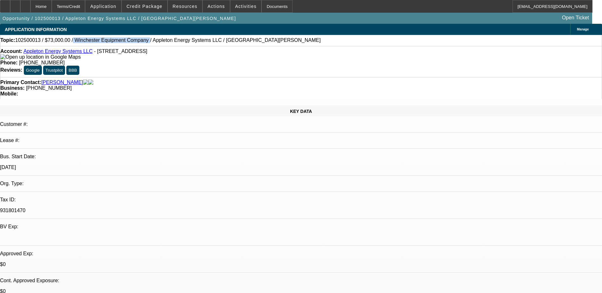
drag, startPoint x: 70, startPoint y: 42, endPoint x: 131, endPoint y: 45, distance: 62.0
click at [131, 43] on div "Topic: 102500013 / $73,000.00 / Winchester Equipment Company / Appleton Energy …" at bounding box center [301, 40] width 602 height 6
drag, startPoint x: 131, startPoint y: 45, endPoint x: 120, endPoint y: 41, distance: 12.3
copy span "Winchester Equipment Company"
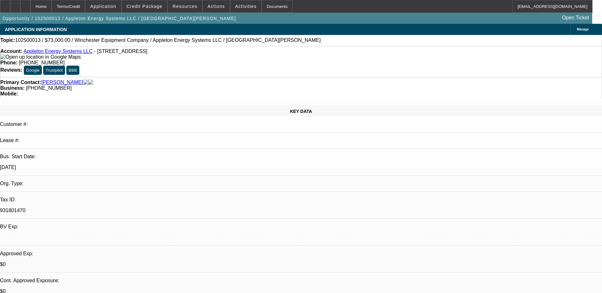
drag, startPoint x: 497, startPoint y: 69, endPoint x: 289, endPoint y: 76, distance: 207.5
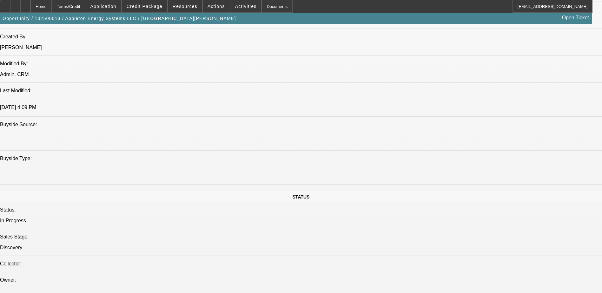
scroll to position [508, 0]
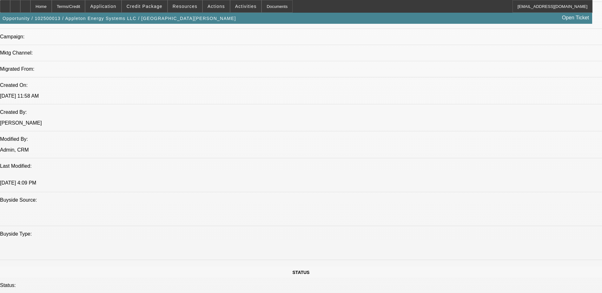
scroll to position [349, 0]
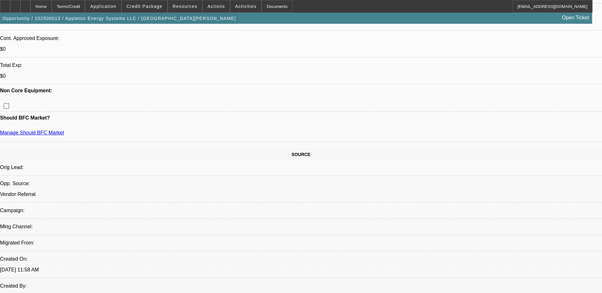
scroll to position [191, 0]
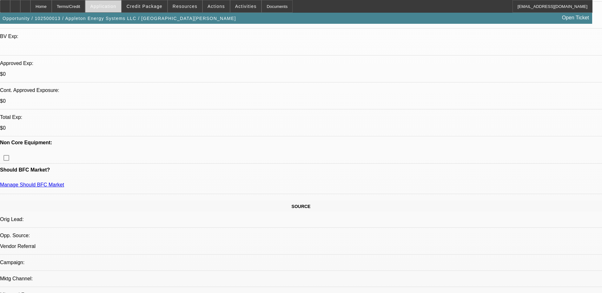
click at [114, 6] on span "Application" at bounding box center [103, 6] width 26 height 5
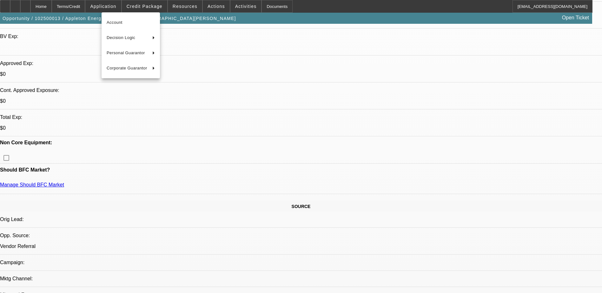
click at [159, 8] on div at bounding box center [301, 146] width 602 height 293
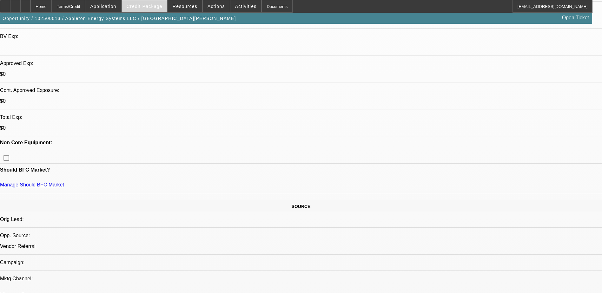
click at [153, 7] on span "Credit Package" at bounding box center [145, 6] width 36 height 5
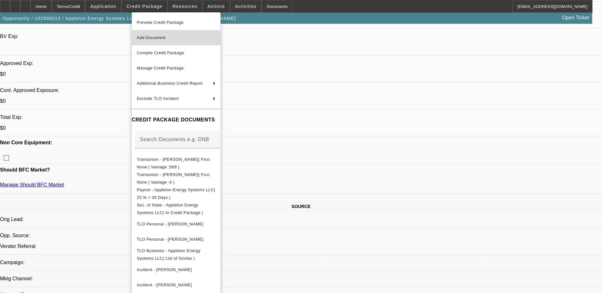
click at [207, 39] on span "Add Document" at bounding box center [176, 38] width 79 height 8
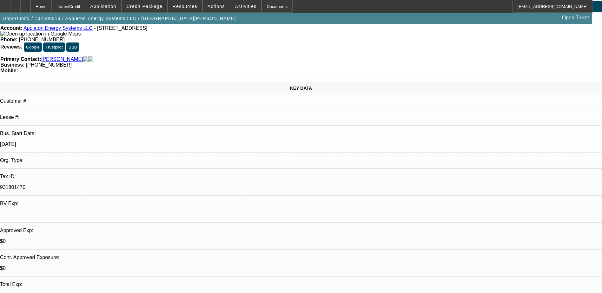
scroll to position [0, 0]
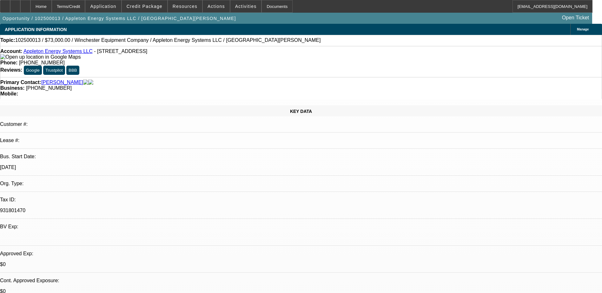
drag, startPoint x: 283, startPoint y: 186, endPoint x: 227, endPoint y: 118, distance: 87.8
click at [144, 5] on span "Credit Package" at bounding box center [145, 6] width 36 height 5
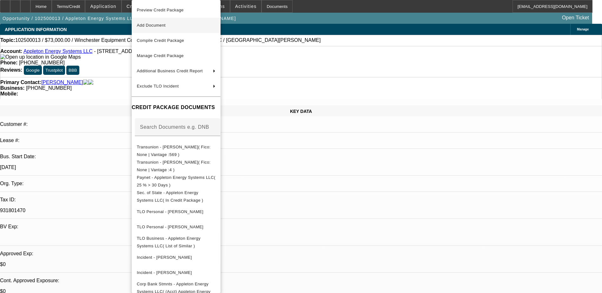
click at [189, 29] on span "Add Document" at bounding box center [176, 26] width 79 height 8
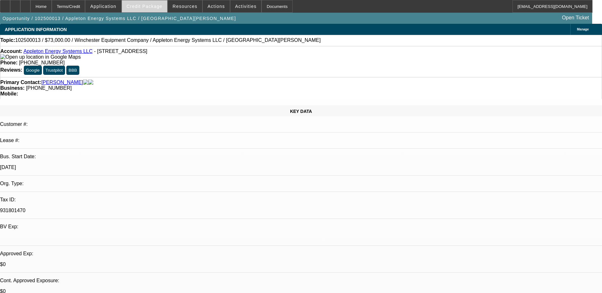
click at [155, 5] on span "Credit Package" at bounding box center [145, 6] width 36 height 5
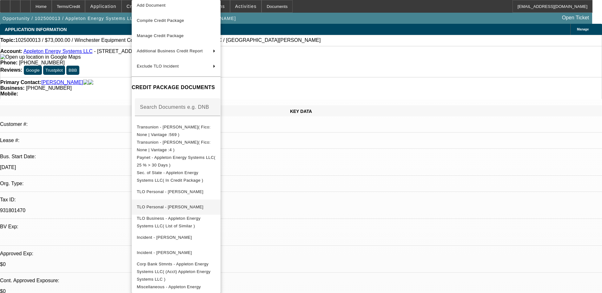
scroll to position [21, 0]
click at [316, 106] on div at bounding box center [301, 146] width 602 height 293
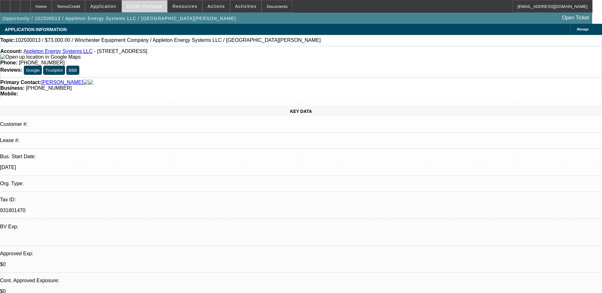
click at [151, 7] on span "Credit Package" at bounding box center [145, 6] width 36 height 5
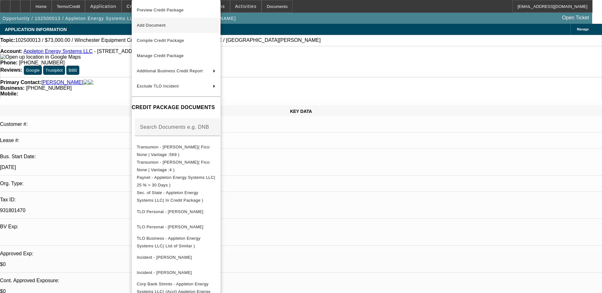
click at [175, 29] on span "Add Document" at bounding box center [176, 26] width 79 height 8
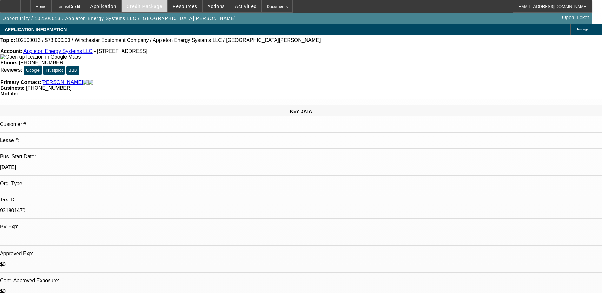
click at [147, 10] on span at bounding box center [144, 6] width 45 height 15
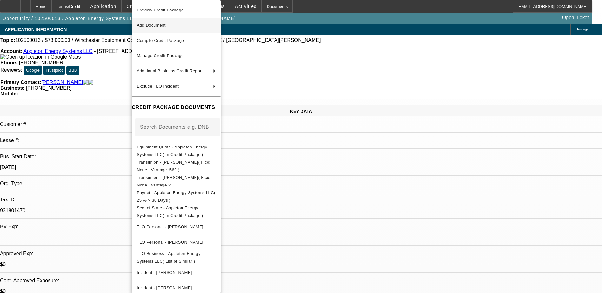
click at [183, 26] on span "Add Document" at bounding box center [176, 26] width 79 height 8
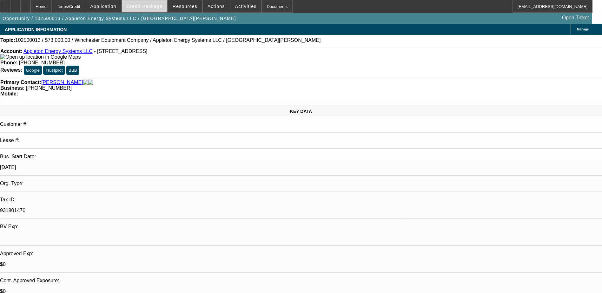
click at [148, 9] on span "Credit Package" at bounding box center [145, 6] width 36 height 5
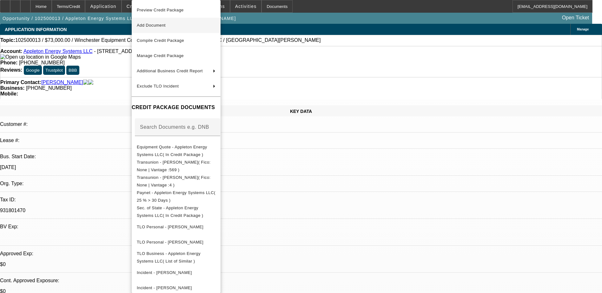
click at [185, 26] on span "Add Document" at bounding box center [176, 26] width 79 height 8
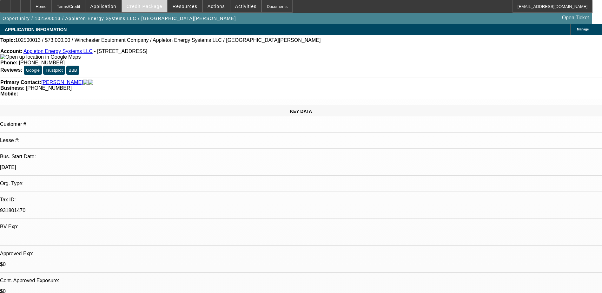
click at [154, 8] on span "Credit Package" at bounding box center [145, 6] width 36 height 5
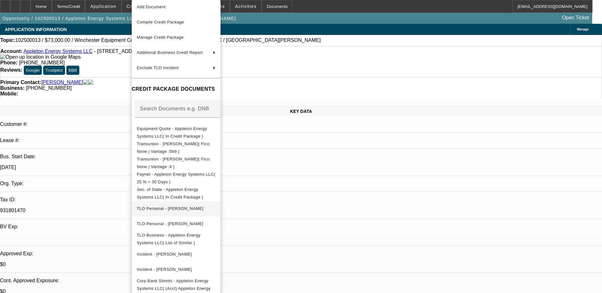
scroll to position [37, 0]
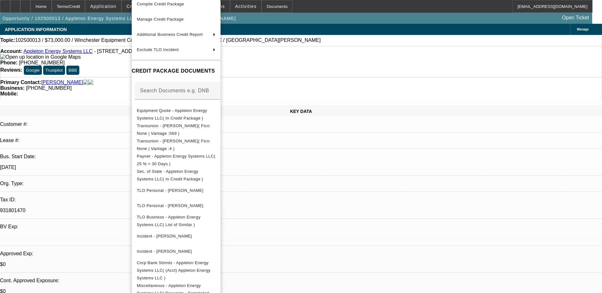
click at [387, 88] on div at bounding box center [301, 146] width 602 height 293
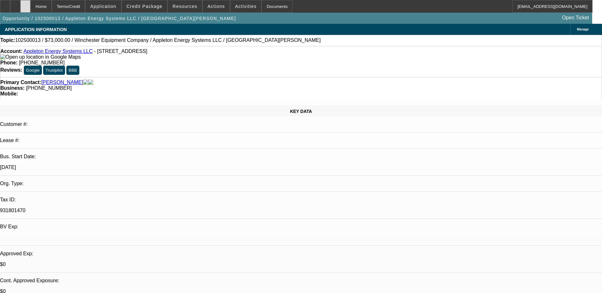
click at [25, 4] on icon at bounding box center [25, 4] width 0 height 0
select select "0"
select select "2"
select select "0.1"
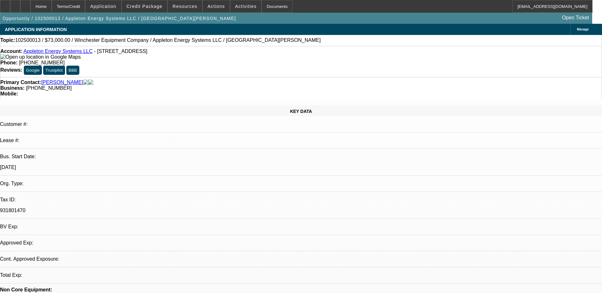
select select "4"
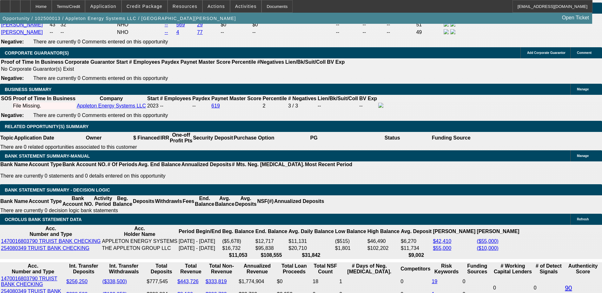
scroll to position [1007, 0]
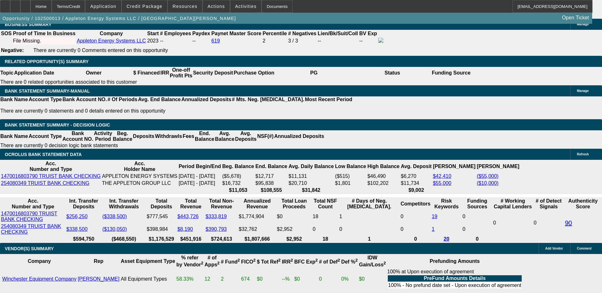
drag, startPoint x: 130, startPoint y: 93, endPoint x: 138, endPoint y: 94, distance: 7.7
type input "$30,000.00"
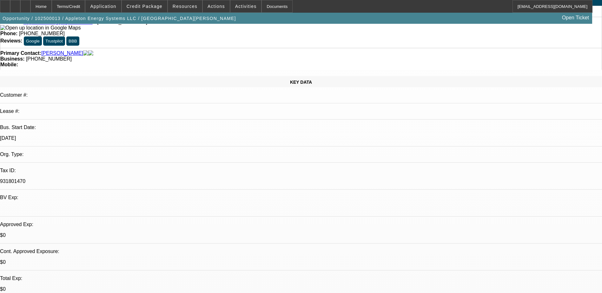
scroll to position [0, 0]
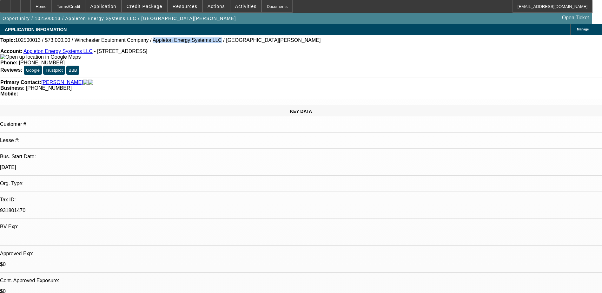
drag, startPoint x: 134, startPoint y: 41, endPoint x: 190, endPoint y: 37, distance: 56.4
click at [190, 37] on div "Topic: 102500013 / $73,000.00 / Winchester Equipment Company / Appleton Energy …" at bounding box center [301, 40] width 602 height 11
drag, startPoint x: 190, startPoint y: 37, endPoint x: 177, endPoint y: 41, distance: 14.0
copy span "Appleton Energy Systems LLC"
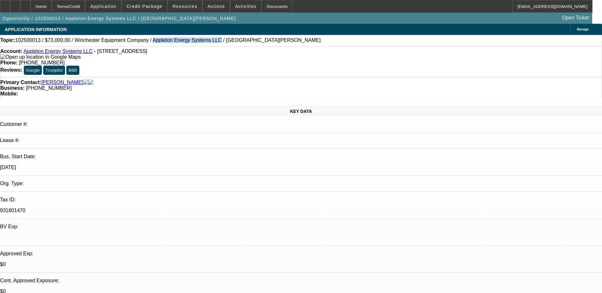
radio input "true"
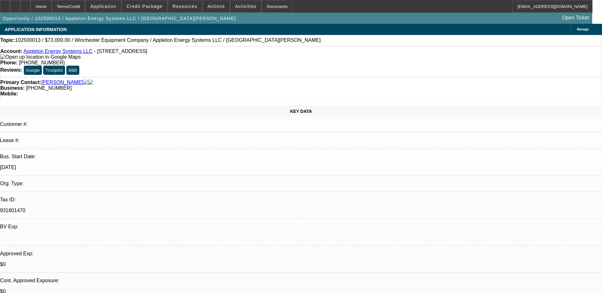
paste textarea "Appleton Energy Systems LLC, operating in [US_STATE] since its founding, has bu…"
type textarea "Appleton Energy Systems LLC, operating in [US_STATE] since its founding in [DAT…"
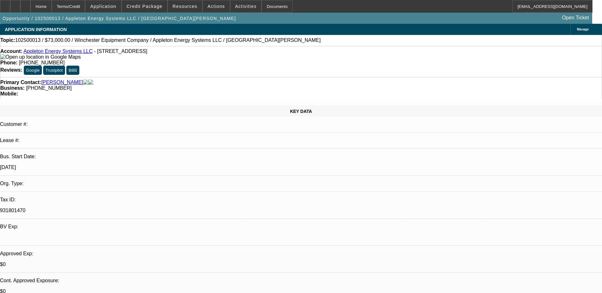
radio input "true"
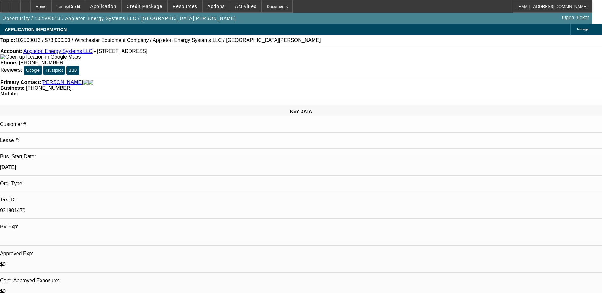
click at [151, 6] on span "Credit Package" at bounding box center [145, 6] width 36 height 5
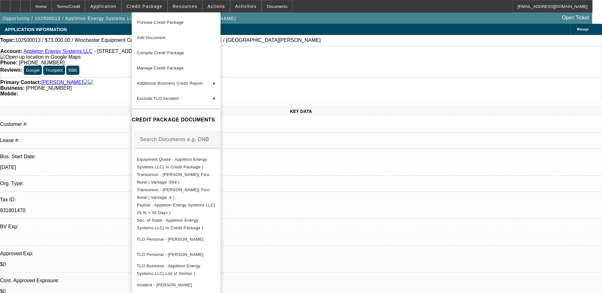
click at [419, 191] on div at bounding box center [301, 146] width 602 height 293
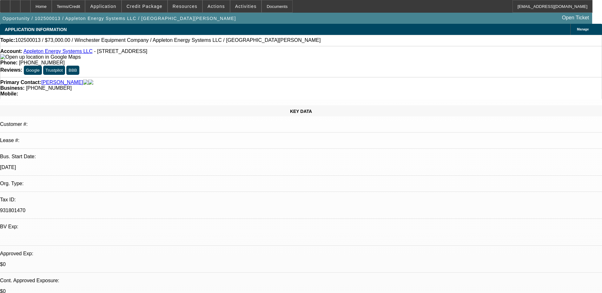
drag, startPoint x: 445, startPoint y: 162, endPoint x: 488, endPoint y: 161, distance: 43.2
drag, startPoint x: 488, startPoint y: 161, endPoint x: 462, endPoint y: 191, distance: 39.9
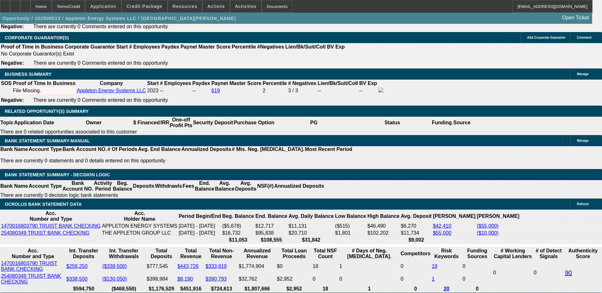
scroll to position [1016, 0]
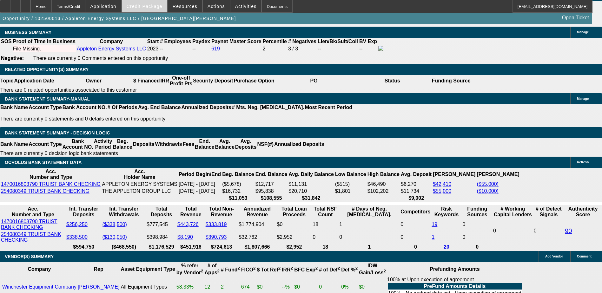
scroll to position [984, 0]
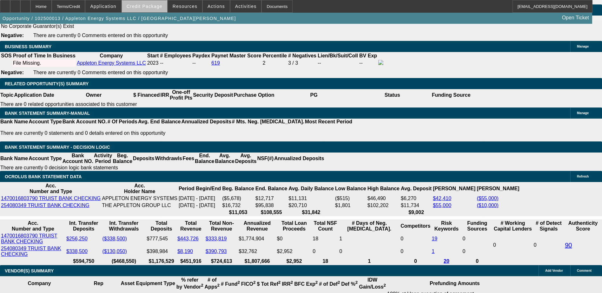
click at [162, 9] on span "Credit Package" at bounding box center [145, 6] width 36 height 5
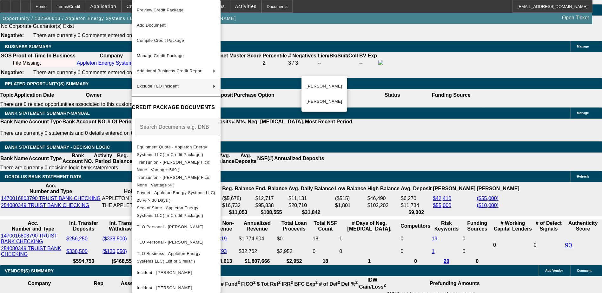
click at [368, 96] on div at bounding box center [301, 146] width 602 height 293
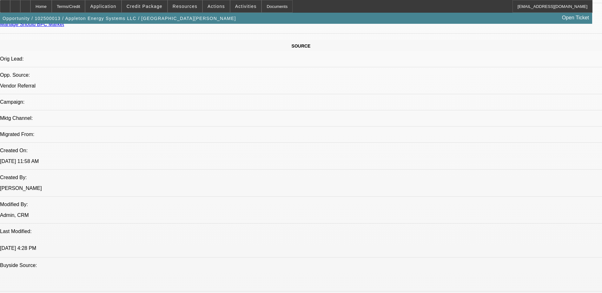
scroll to position [254, 0]
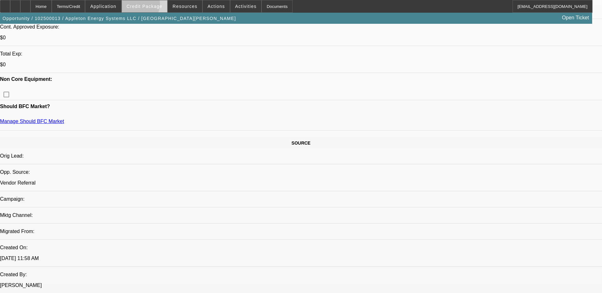
click at [145, 5] on span "Credit Package" at bounding box center [145, 6] width 36 height 5
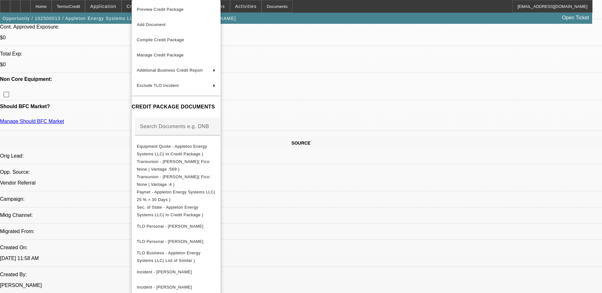
scroll to position [0, 0]
drag, startPoint x: 98, startPoint y: 64, endPoint x: 109, endPoint y: 60, distance: 11.7
click at [98, 64] on div at bounding box center [301, 146] width 602 height 293
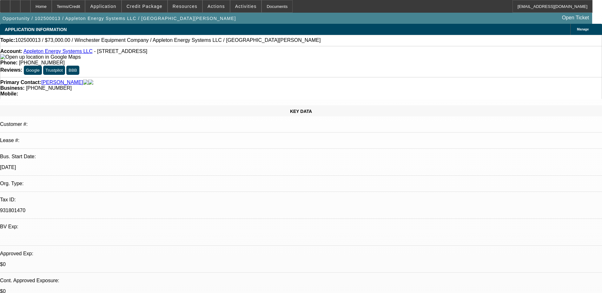
drag, startPoint x: 466, startPoint y: 63, endPoint x: 466, endPoint y: 87, distance: 23.8
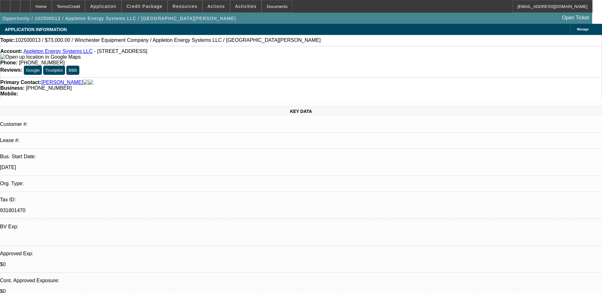
drag, startPoint x: 470, startPoint y: 85, endPoint x: 470, endPoint y: 70, distance: 15.2
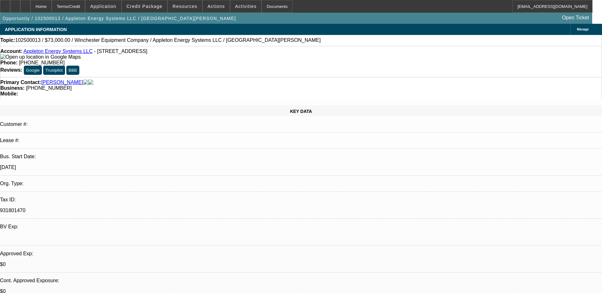
drag, startPoint x: 470, startPoint y: 60, endPoint x: 473, endPoint y: 71, distance: 11.5
click at [151, 9] on span "Credit Package" at bounding box center [145, 6] width 36 height 5
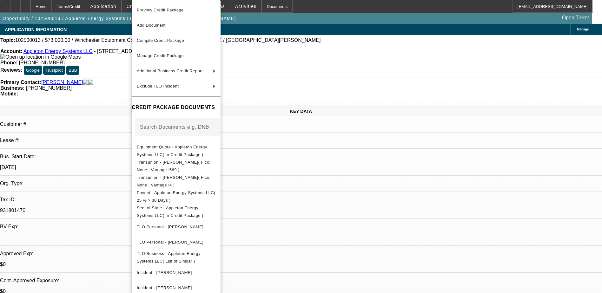
click at [119, 6] on div at bounding box center [301, 146] width 602 height 293
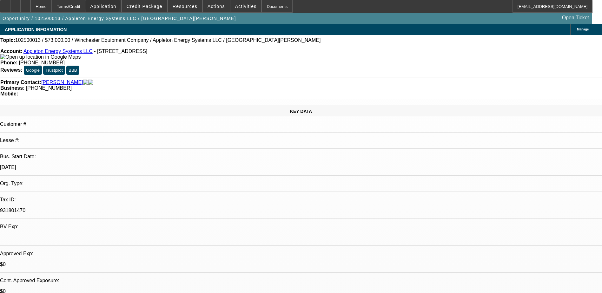
click at [116, 6] on span "Application" at bounding box center [103, 6] width 26 height 5
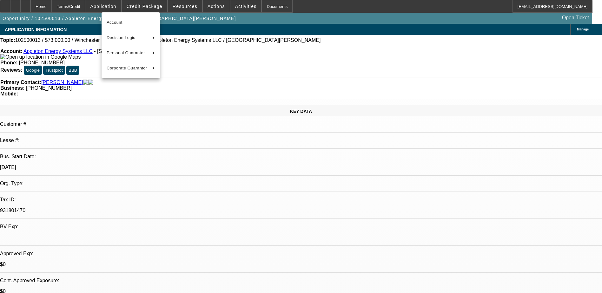
click at [155, 4] on div at bounding box center [301, 146] width 602 height 293
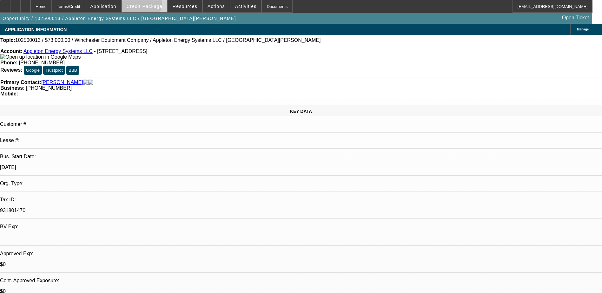
click at [151, 5] on span "Credit Package" at bounding box center [145, 6] width 36 height 5
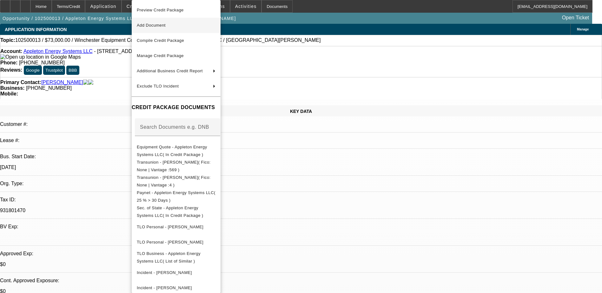
click at [171, 28] on span "Add Document" at bounding box center [176, 26] width 79 height 8
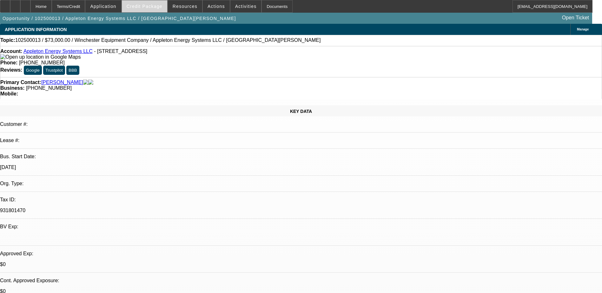
click at [156, 10] on span at bounding box center [144, 6] width 45 height 15
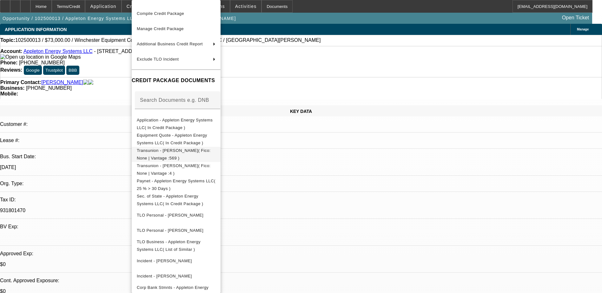
scroll to position [52, 0]
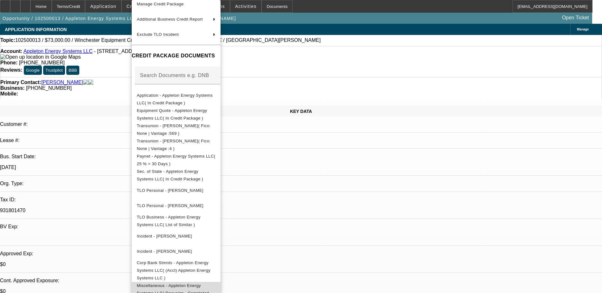
click at [197, 284] on span "Miscellaneous - Appleton Energy Systems LLC( Docusign - Completed Envelope )" at bounding box center [173, 294] width 72 height 20
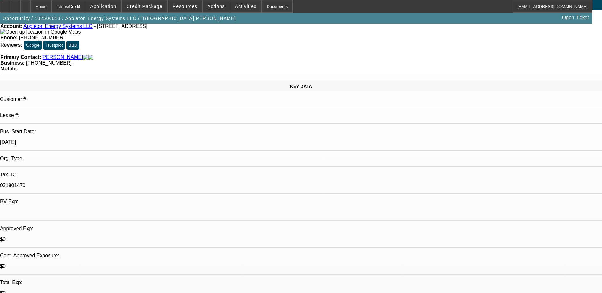
scroll to position [0, 0]
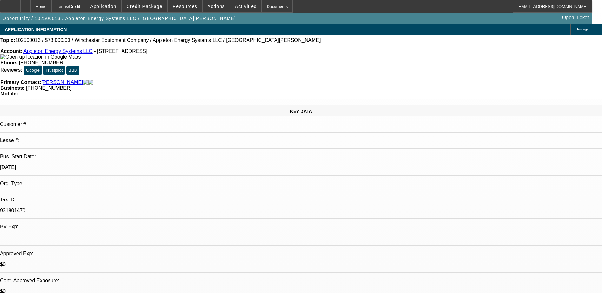
click at [85, 192] on div at bounding box center [301, 192] width 602 height 0
click at [155, 10] on span at bounding box center [144, 6] width 45 height 15
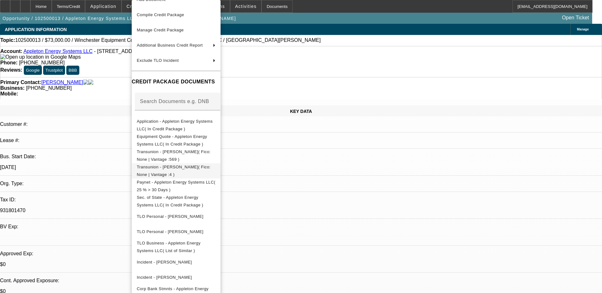
scroll to position [52, 0]
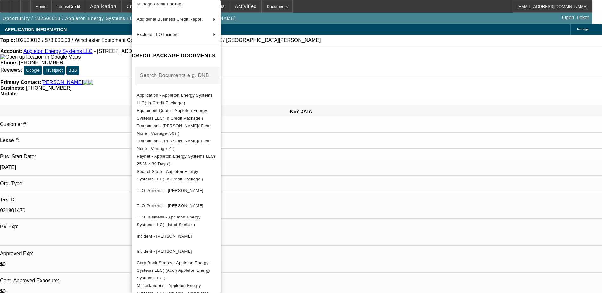
click at [357, 176] on div at bounding box center [301, 146] width 602 height 293
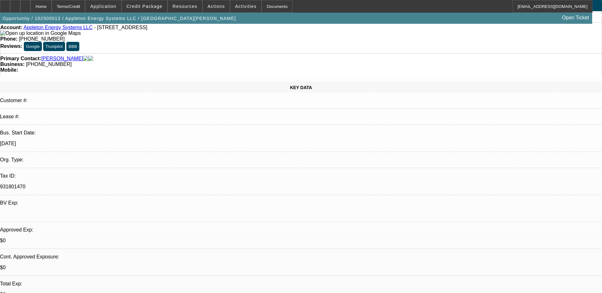
scroll to position [0, 0]
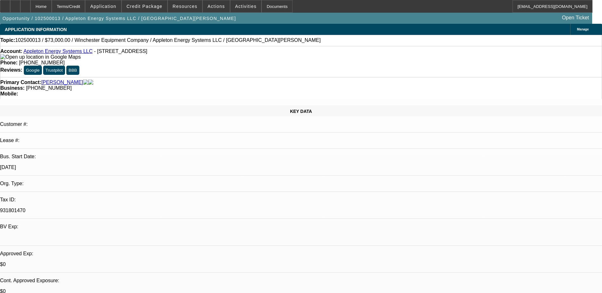
drag, startPoint x: 409, startPoint y: 154, endPoint x: 559, endPoint y: 214, distance: 161.4
drag, startPoint x: 559, startPoint y: 214, endPoint x: 500, endPoint y: 194, distance: 62.4
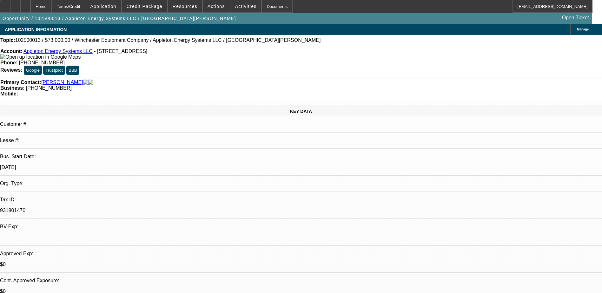
drag, startPoint x: 497, startPoint y: 193, endPoint x: 493, endPoint y: 190, distance: 5.2
drag, startPoint x: 493, startPoint y: 189, endPoint x: 492, endPoint y: 194, distance: 4.5
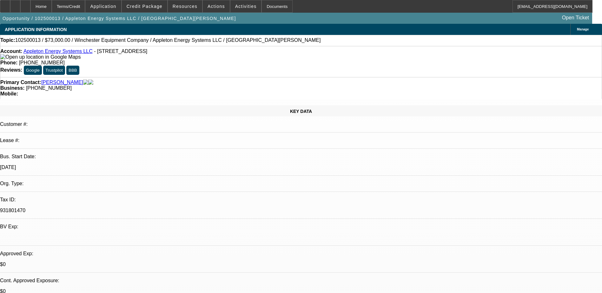
drag, startPoint x: 420, startPoint y: 159, endPoint x: 515, endPoint y: 205, distance: 106.1
drag, startPoint x: 515, startPoint y: 205, endPoint x: 462, endPoint y: 192, distance: 54.9
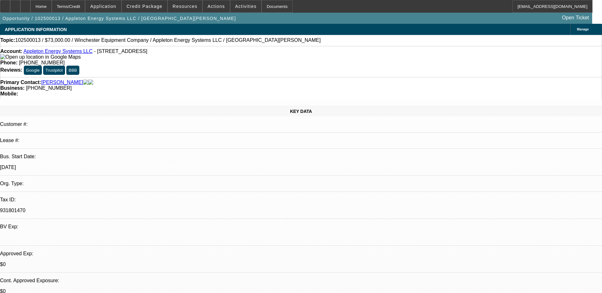
drag, startPoint x: 453, startPoint y: 185, endPoint x: 472, endPoint y: 198, distance: 23.5
click at [30, 9] on div at bounding box center [25, 6] width 10 height 13
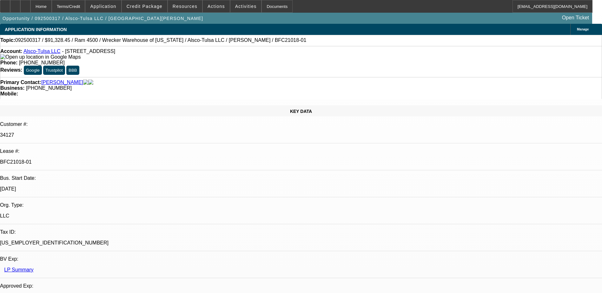
select select "0"
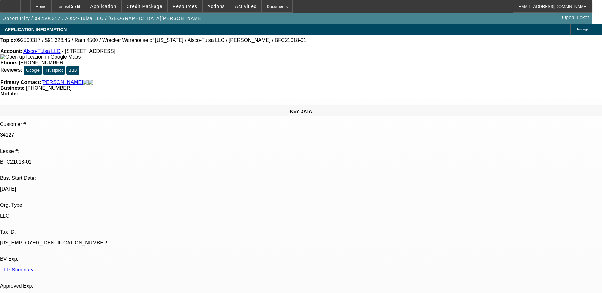
select select "0"
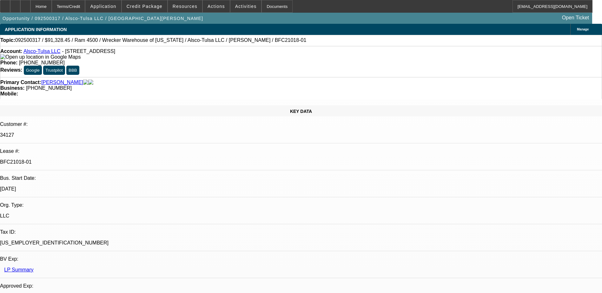
select select "0"
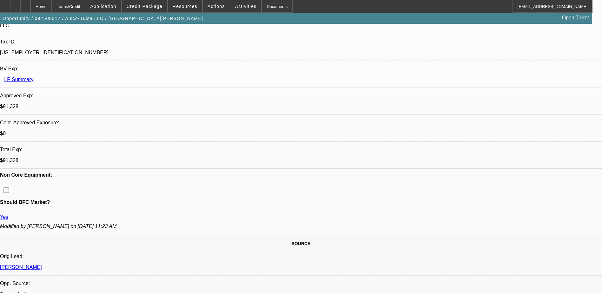
select select "1"
select select "6"
select select "1"
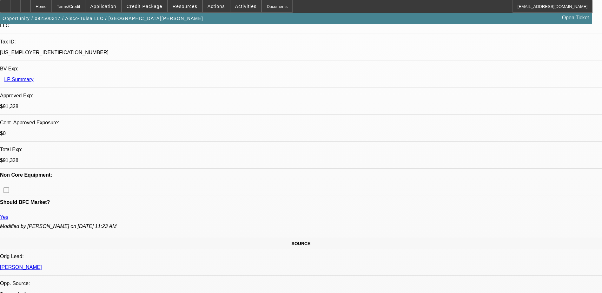
select select "6"
select select "1"
select select "6"
select select "1"
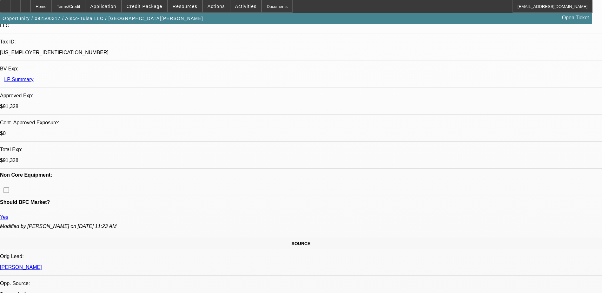
select select "1"
select select "6"
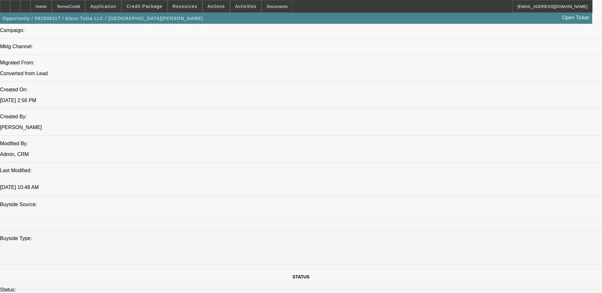
scroll to position [476, 0]
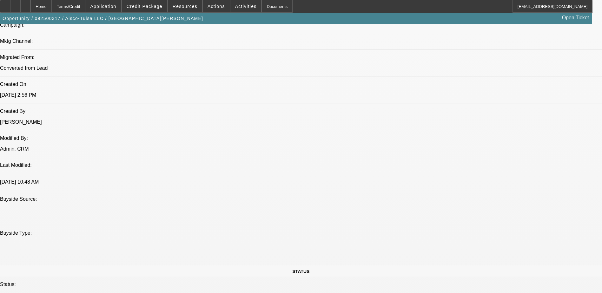
drag, startPoint x: 469, startPoint y: 203, endPoint x: 492, endPoint y: 239, distance: 42.8
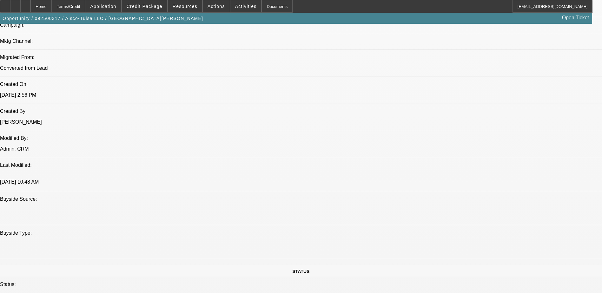
drag, startPoint x: 492, startPoint y: 239, endPoint x: 491, endPoint y: 231, distance: 8.6
copy div "Tulsa started 2015, operating under a strong reputation for professionalism and…"
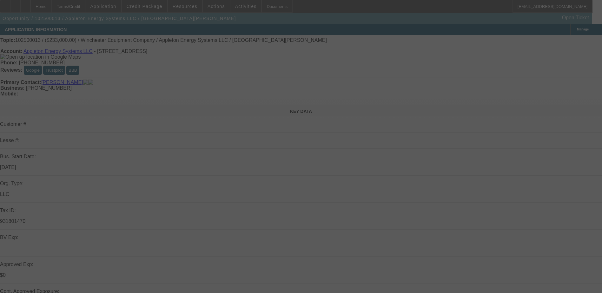
select select "0"
select select "2"
select select "0"
select select "5"
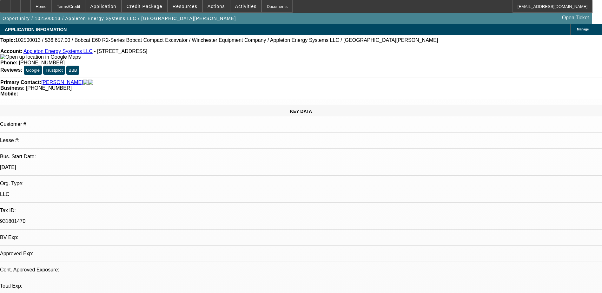
select select "0"
select select "1"
select select "2"
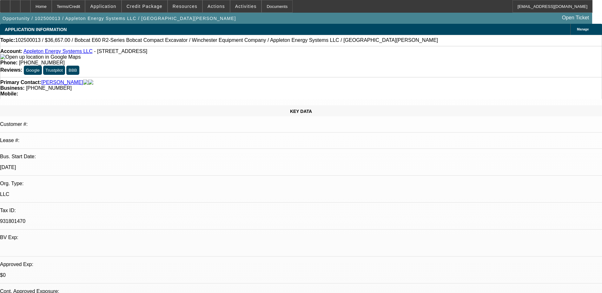
select select "5"
click at [30, 7] on div at bounding box center [25, 6] width 10 height 13
select select "0"
select select "2"
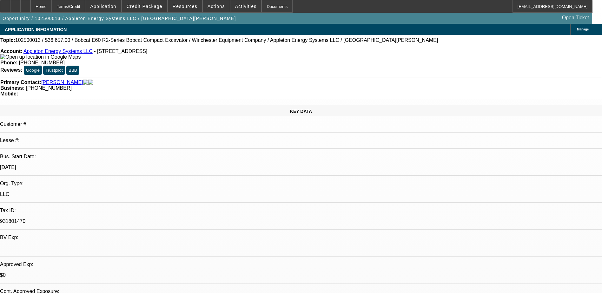
select select "0"
select select "5"
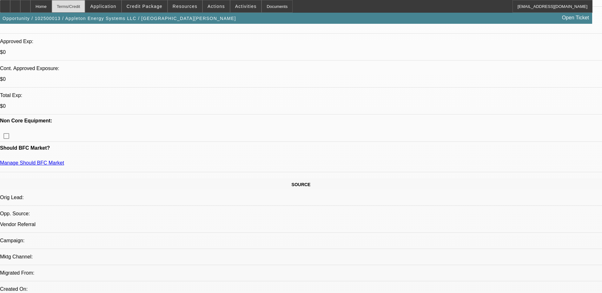
scroll to position [222, 0]
click at [103, 4] on div "Home Terms/Credit Application Credit Package Resources Actions Activities Docum…" at bounding box center [296, 6] width 593 height 13
drag, startPoint x: 103, startPoint y: 4, endPoint x: 190, endPoint y: 45, distance: 96.6
click at [159, 5] on span "Credit Package" at bounding box center [145, 6] width 36 height 5
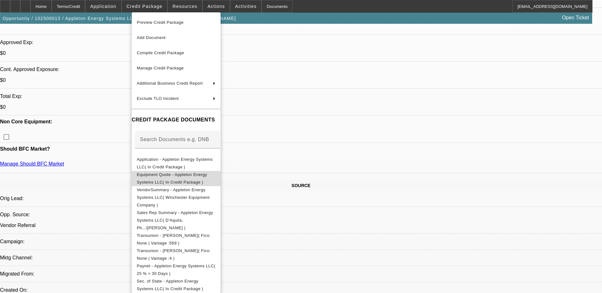
click at [189, 176] on span "Equipment Quote - Appleton Energy Systems LLC( In Credit Package )" at bounding box center [172, 178] width 70 height 12
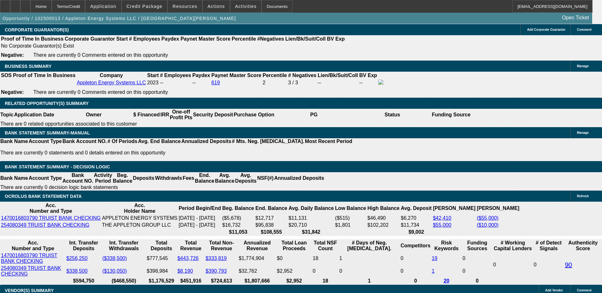
scroll to position [921, 0]
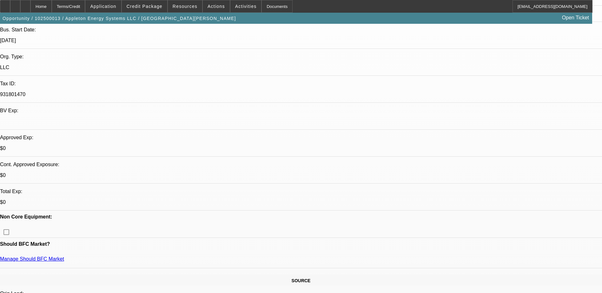
scroll to position [0, 0]
